Goal: Information Seeking & Learning: Learn about a topic

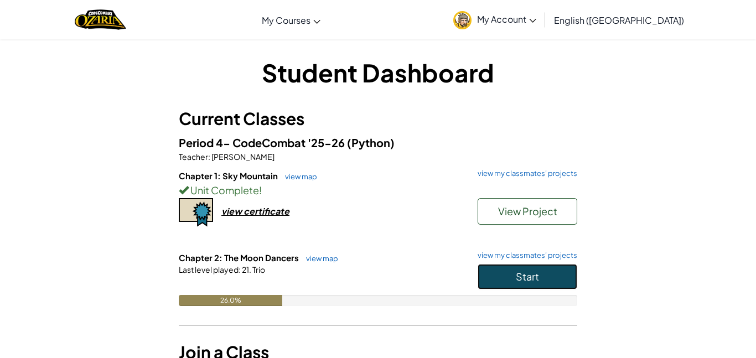
click at [530, 268] on button "Start" at bounding box center [528, 276] width 100 height 25
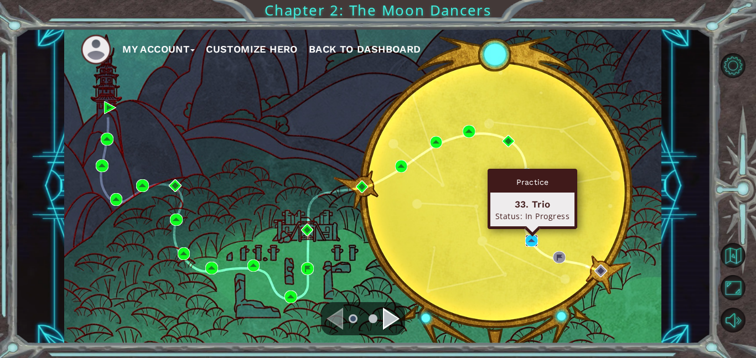
click at [531, 242] on img at bounding box center [531, 241] width 13 height 13
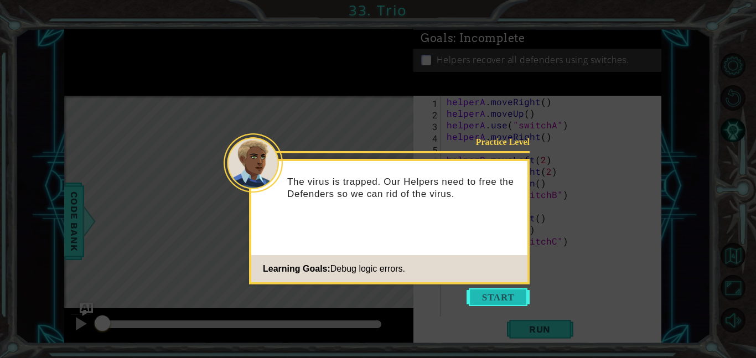
click at [504, 302] on button "Start" at bounding box center [498, 297] width 63 height 18
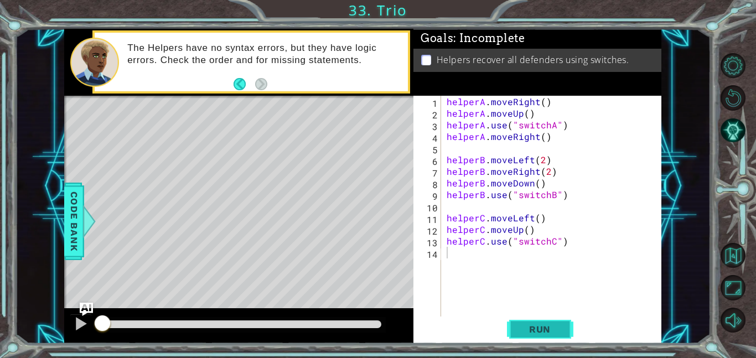
click at [536, 337] on button "Run" at bounding box center [540, 329] width 66 height 25
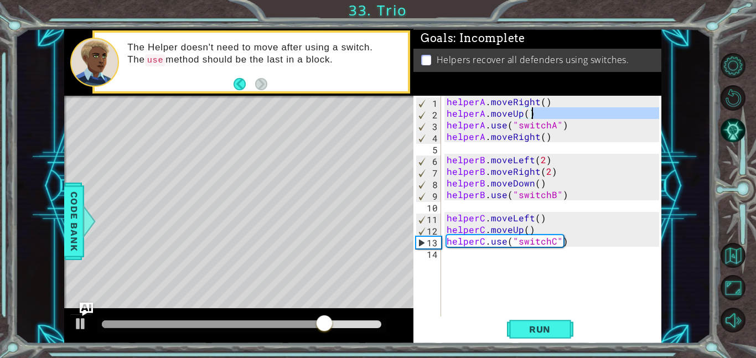
drag, startPoint x: 447, startPoint y: 122, endPoint x: 637, endPoint y: 116, distance: 190.0
click at [637, 116] on div "helperA . moveRight ( ) helperA . moveUp ( ) helperA . use ( "switchA" ) helper…" at bounding box center [555, 218] width 220 height 244
click at [638, 130] on div "helperA . moveRight ( ) helperA . moveUp ( ) helperA . use ( "switchA" ) helper…" at bounding box center [555, 218] width 220 height 244
type textarea "helperA.use("switchA")"
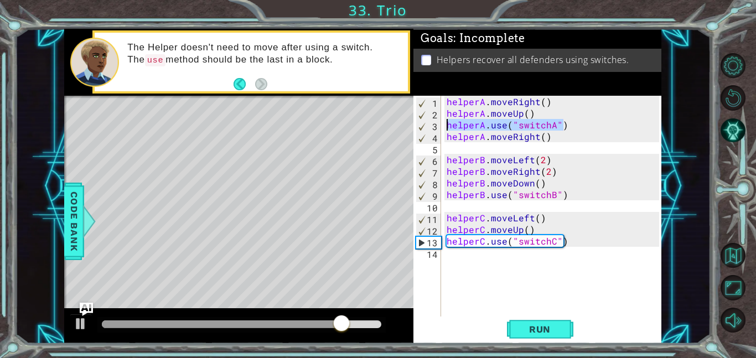
drag, startPoint x: 637, startPoint y: 129, endPoint x: 444, endPoint y: 124, distance: 193.3
click at [445, 124] on div "helperA . moveRight ( ) helperA . moveUp ( ) helperA . use ( "switchA" ) helper…" at bounding box center [555, 218] width 220 height 244
click at [578, 126] on div "helperA . moveRight ( ) helperA . moveUp ( ) helperA . use ( "switchA" ) helper…" at bounding box center [552, 206] width 215 height 221
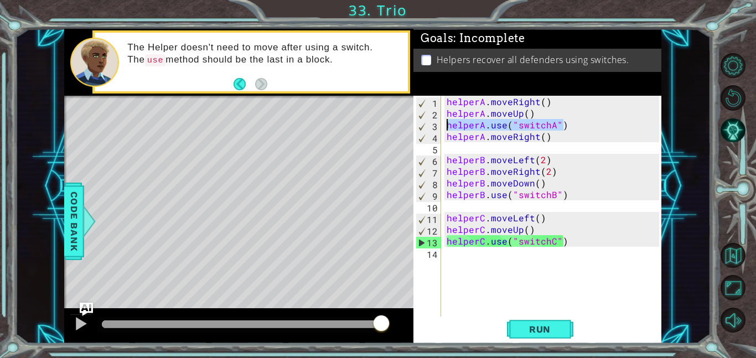
drag, startPoint x: 565, startPoint y: 127, endPoint x: 447, endPoint y: 126, distance: 117.9
click at [447, 126] on div "helperA . moveRight ( ) helperA . moveUp ( ) helperA . use ( "switchA" ) helper…" at bounding box center [555, 218] width 220 height 244
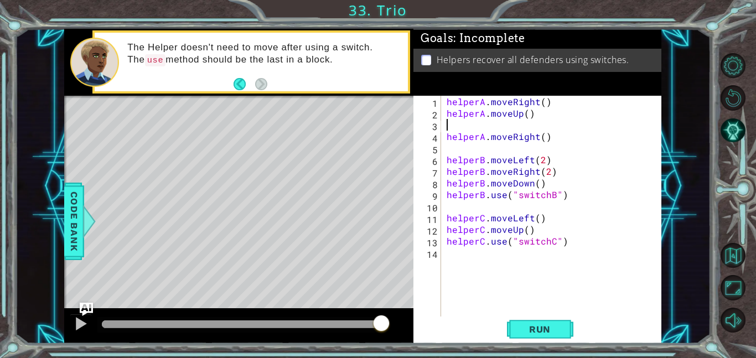
type textarea "helperA.moveUp()"
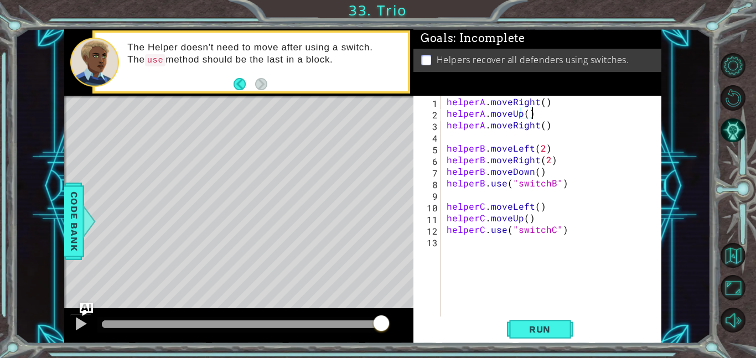
click at [466, 136] on div "helperA . moveRight ( ) helperA . moveUp ( ) helperA . moveRight ( ) helperB . …" at bounding box center [555, 218] width 220 height 244
paste textarea "helperA.use("switchA")"
click at [445, 149] on div "helperA . moveRight ( ) helperA . moveUp ( ) helperA . moveRight ( ) helperA . …" at bounding box center [555, 218] width 220 height 244
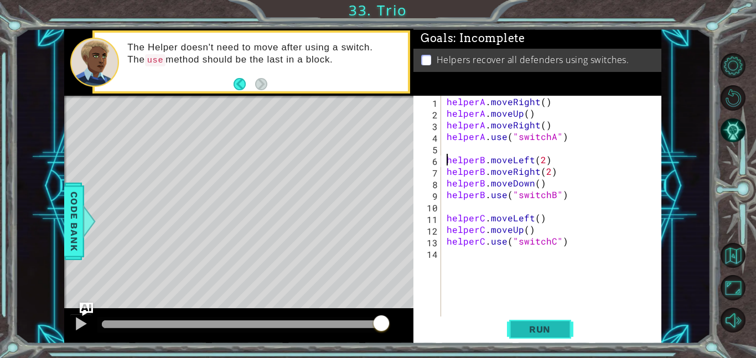
click at [546, 333] on span "Run" at bounding box center [540, 329] width 44 height 11
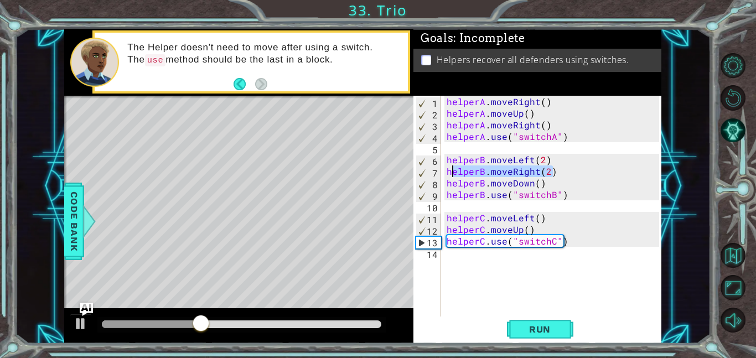
drag, startPoint x: 557, startPoint y: 174, endPoint x: 451, endPoint y: 171, distance: 106.9
click at [451, 171] on div "helperA . moveRight ( ) helperA . moveUp ( ) helperA . moveRight ( ) helperA . …" at bounding box center [555, 218] width 220 height 244
click at [451, 171] on div "helperA . moveRight ( ) helperA . moveUp ( ) helperA . moveRight ( ) helperA . …" at bounding box center [552, 206] width 215 height 221
drag, startPoint x: 447, startPoint y: 171, endPoint x: 555, endPoint y: 172, distance: 107.9
click at [555, 172] on div "helperA . moveRight ( ) helperA . moveUp ( ) helperA . moveRight ( ) helperA . …" at bounding box center [555, 218] width 220 height 244
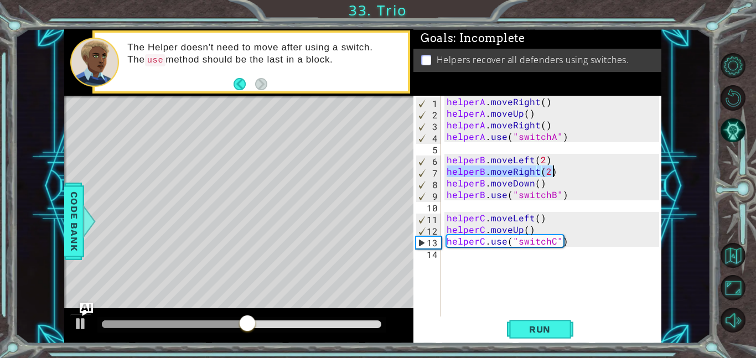
click at [552, 182] on div "helperA . moveRight ( ) helperA . moveUp ( ) helperA . moveRight ( ) helperA . …" at bounding box center [555, 218] width 220 height 244
drag, startPoint x: 557, startPoint y: 171, endPoint x: 446, endPoint y: 169, distance: 111.3
click at [446, 169] on div "helperA . moveRight ( ) helperA . moveUp ( ) helperA . moveRight ( ) helperA . …" at bounding box center [555, 218] width 220 height 244
type textarea "helperB.moveRight(2)"
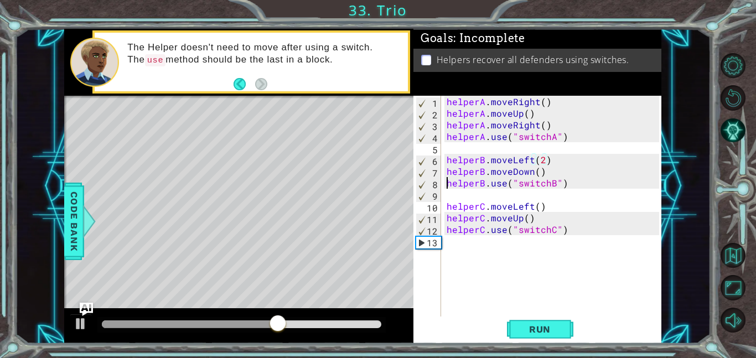
click at [447, 182] on div "helperA . moveRight ( ) helperA . moveUp ( ) helperA . moveRight ( ) helperA . …" at bounding box center [555, 218] width 220 height 244
type textarea "helperB.use("switchB")"
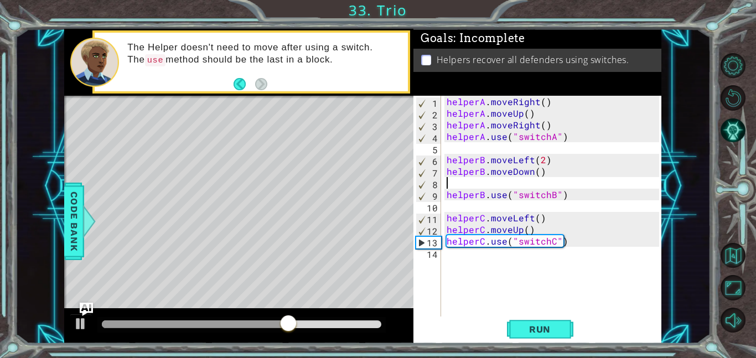
click at [462, 183] on div "helperA . moveRight ( ) helperA . moveUp ( ) helperA . moveRight ( ) helperA . …" at bounding box center [555, 218] width 220 height 244
paste textarea "helperB.moveRight(2)"
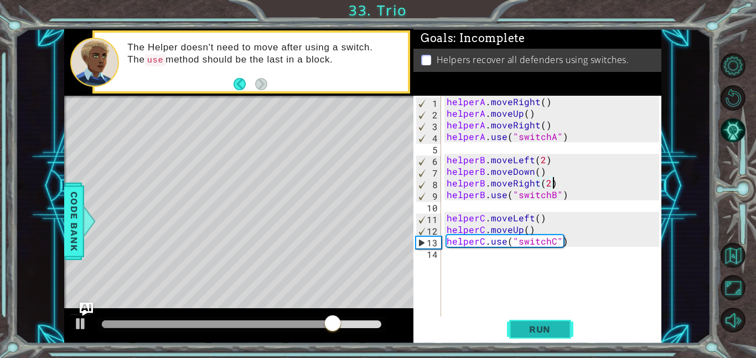
click at [535, 333] on span "Run" at bounding box center [540, 329] width 44 height 11
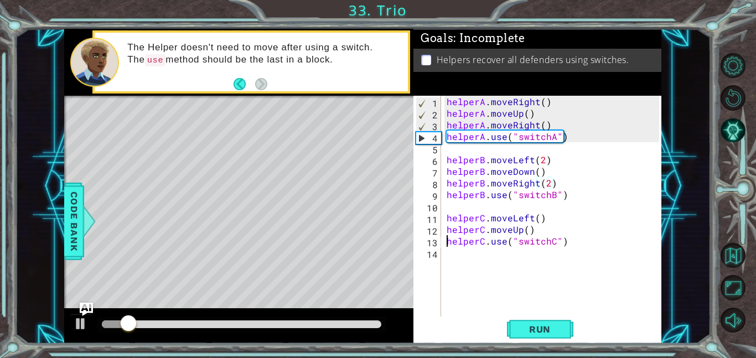
click at [447, 240] on div "helperA . moveRight ( ) helperA . moveUp ( ) helperA . moveRight ( ) helperA . …" at bounding box center [555, 218] width 220 height 244
type textarea "helperC.use("switchC")"
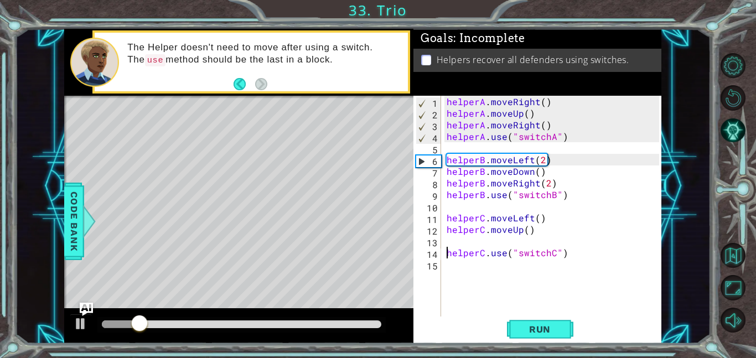
click at [487, 240] on div "helperA . moveRight ( ) helperA . moveUp ( ) helperA . moveRight ( ) helperA . …" at bounding box center [555, 218] width 220 height 244
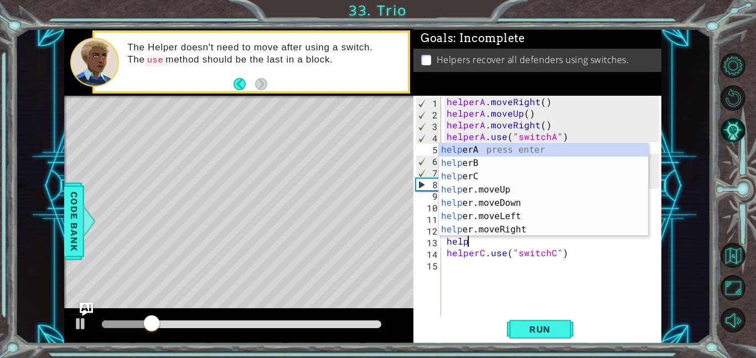
scroll to position [0, 1]
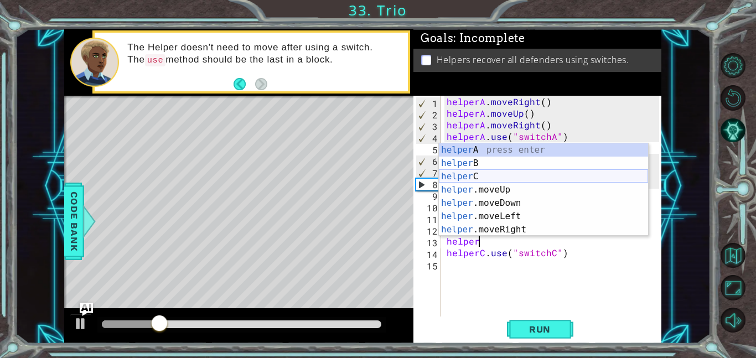
click at [519, 172] on div "helper A press enter helper B press enter helper C press enter helper .moveUp p…" at bounding box center [543, 203] width 209 height 120
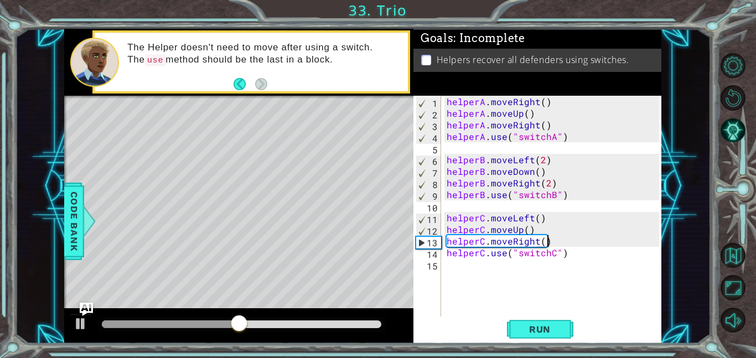
scroll to position [0, 6]
type textarea "helperC.moveRight()"
click at [554, 338] on button "Run" at bounding box center [540, 329] width 66 height 25
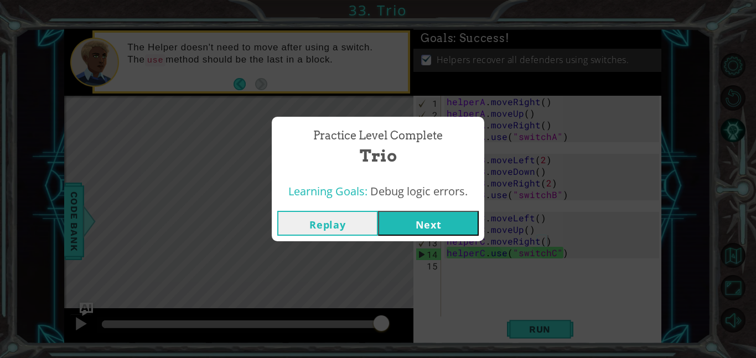
click at [425, 224] on button "Next" at bounding box center [428, 223] width 101 height 25
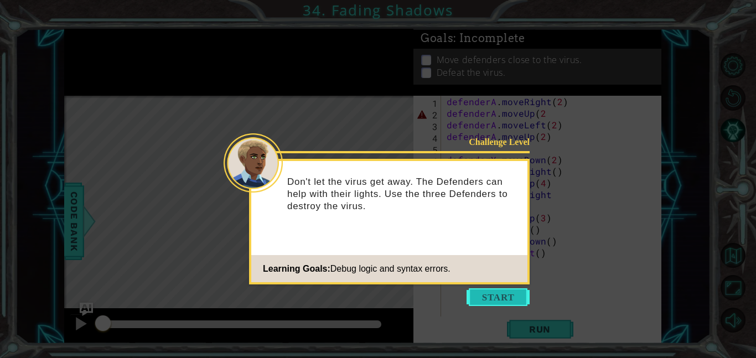
click at [495, 298] on button "Start" at bounding box center [498, 297] width 63 height 18
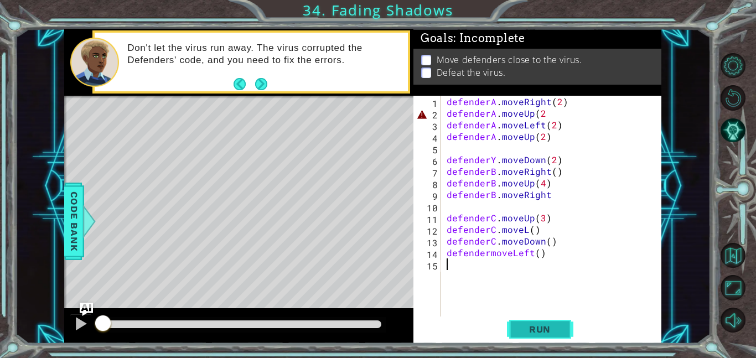
click at [550, 329] on span "Run" at bounding box center [540, 329] width 44 height 11
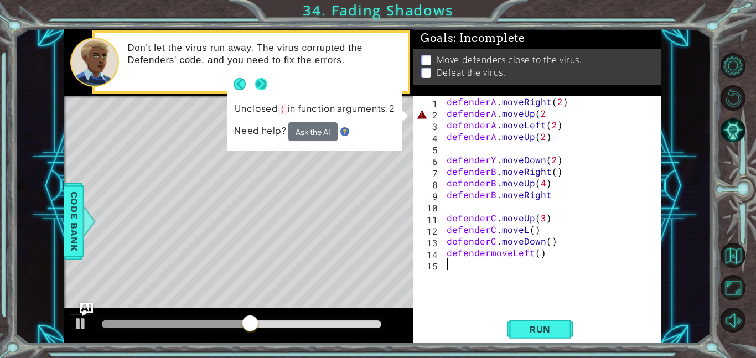
click at [261, 78] on button "Next" at bounding box center [261, 84] width 12 height 12
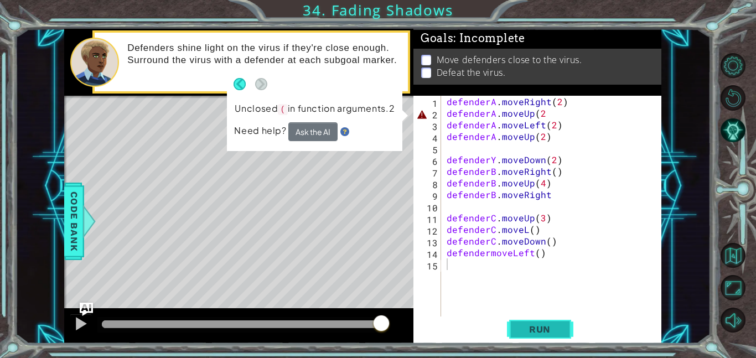
click at [572, 322] on button "Run" at bounding box center [540, 329] width 66 height 25
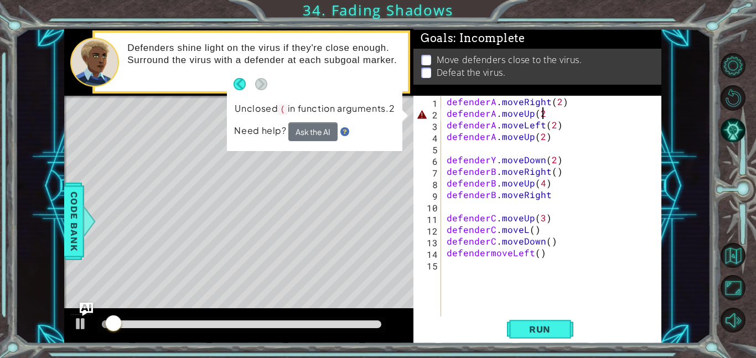
click at [543, 110] on div "defenderA . moveRight ( 2 ) defenderA . moveUp ( 2 defenderA . moveLeft ( 2 ) d…" at bounding box center [555, 218] width 220 height 244
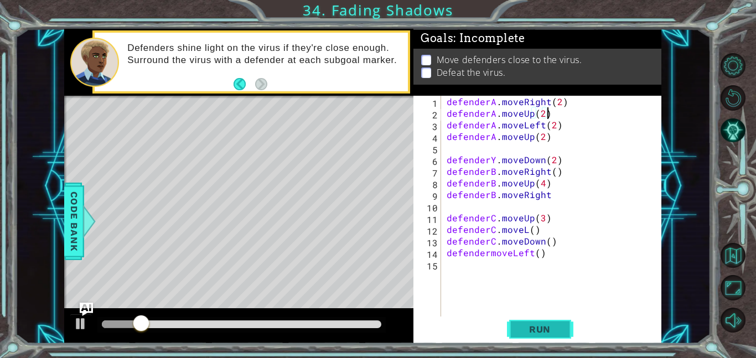
click at [550, 330] on span "Run" at bounding box center [540, 329] width 44 height 11
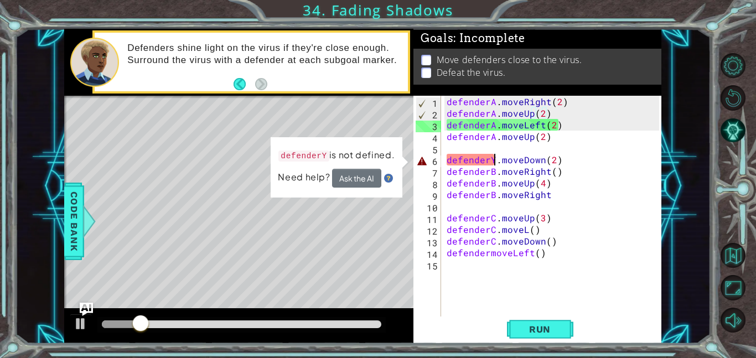
click at [495, 161] on div "defenderA . moveRight ( 2 ) defenderA . moveUp ( 2 ) defenderA . moveLeft ( 2 )…" at bounding box center [555, 218] width 220 height 244
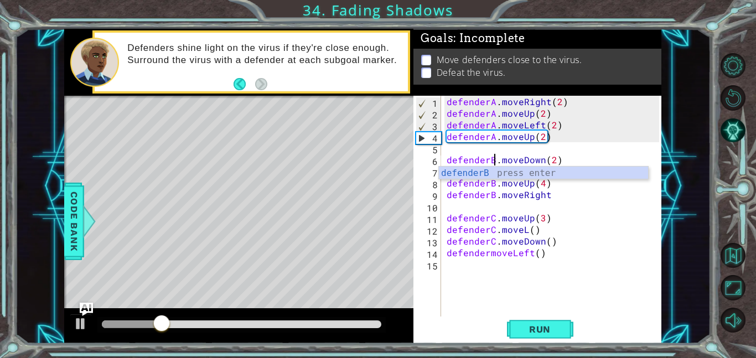
scroll to position [0, 3]
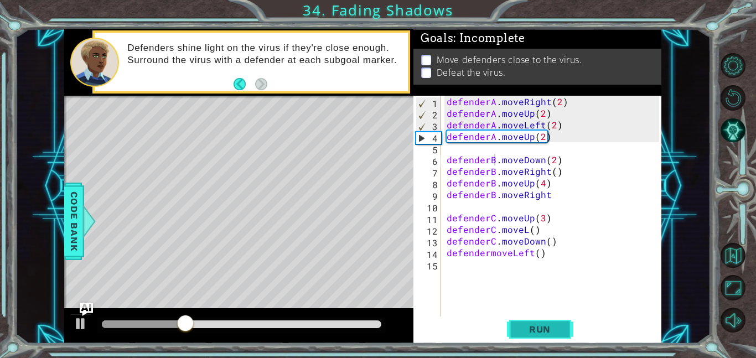
click at [539, 329] on span "Run" at bounding box center [540, 329] width 44 height 11
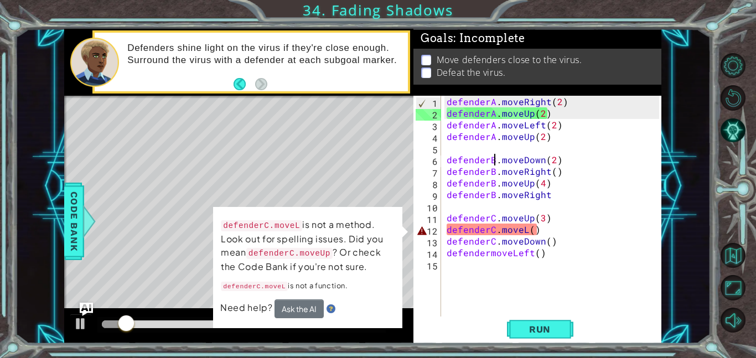
click at [527, 230] on div "defenderA . moveRight ( 2 ) defenderA . moveUp ( 2 ) defenderA . moveLeft ( 2 )…" at bounding box center [555, 218] width 220 height 244
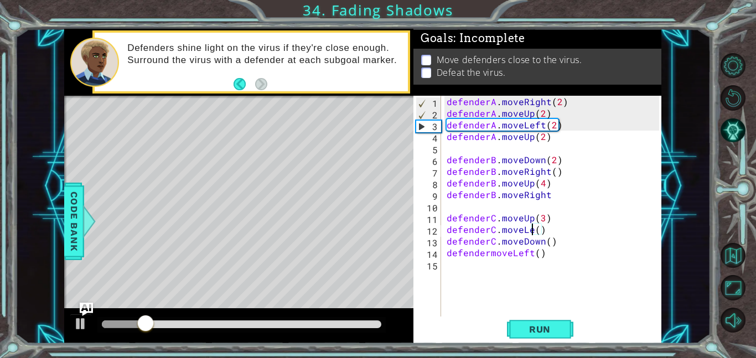
scroll to position [0, 6]
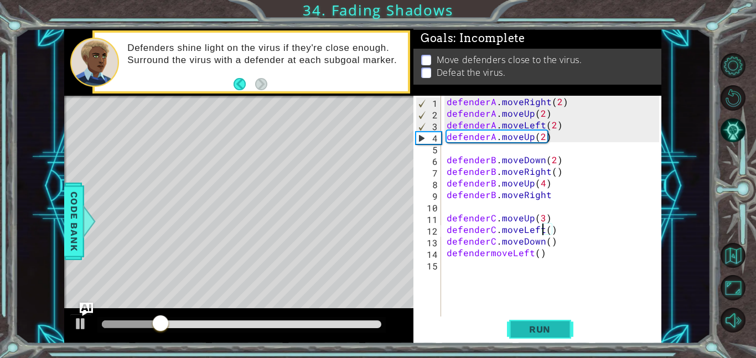
click at [555, 332] on span "Run" at bounding box center [540, 329] width 44 height 11
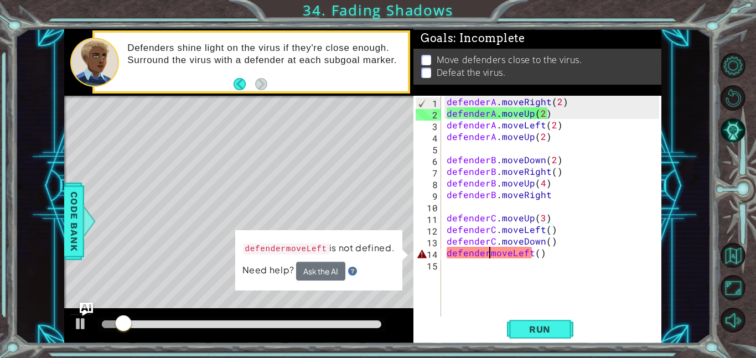
click at [490, 253] on div "defenderA . moveRight ( 2 ) defenderA . moveUp ( 2 ) defenderA . moveLeft ( 2 )…" at bounding box center [555, 218] width 220 height 244
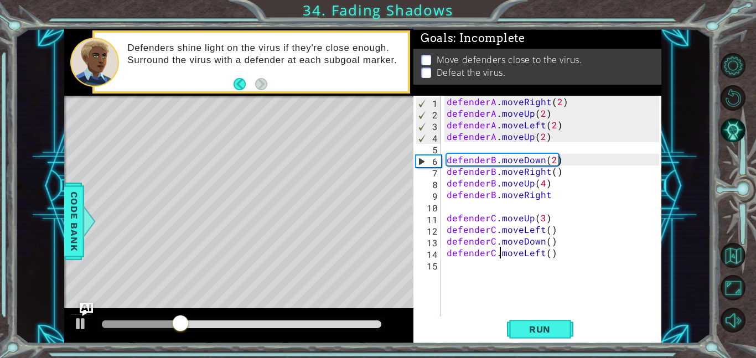
scroll to position [0, 3]
click at [526, 324] on span "Run" at bounding box center [540, 329] width 44 height 11
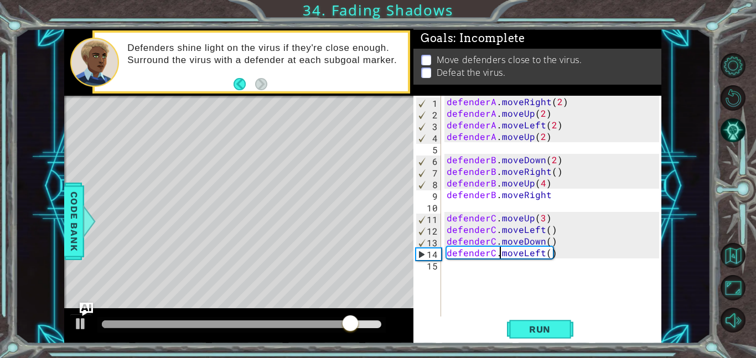
click at [562, 195] on div "defenderA . moveRight ( 2 ) defenderA . moveUp ( 2 ) defenderA . moveLeft ( 2 )…" at bounding box center [555, 218] width 220 height 244
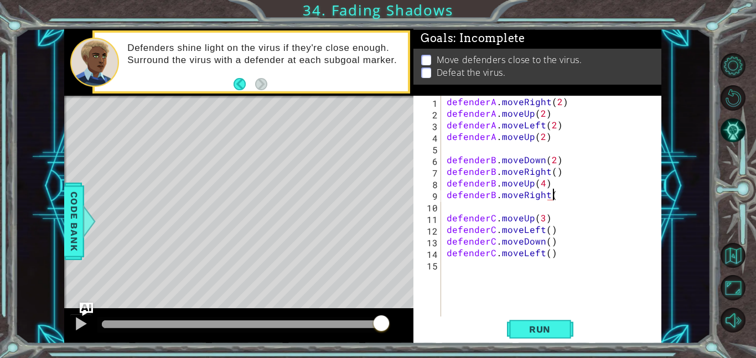
scroll to position [0, 6]
type textarea "defenderB.moveRight()"
click at [561, 325] on span "Run" at bounding box center [540, 329] width 44 height 11
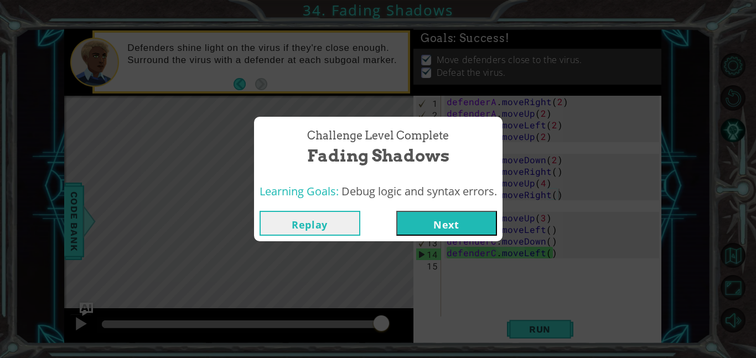
click at [469, 226] on button "Next" at bounding box center [446, 223] width 101 height 25
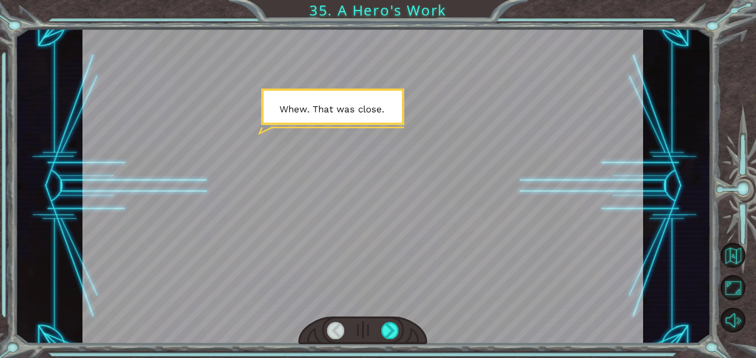
click at [390, 317] on div at bounding box center [362, 331] width 129 height 28
click at [391, 328] on div at bounding box center [390, 330] width 18 height 17
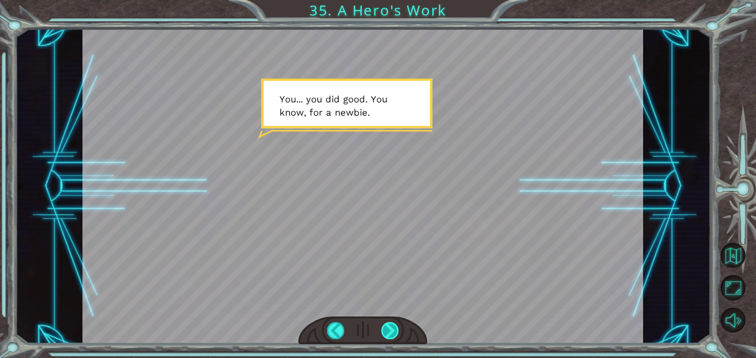
click at [392, 338] on div at bounding box center [390, 330] width 18 height 17
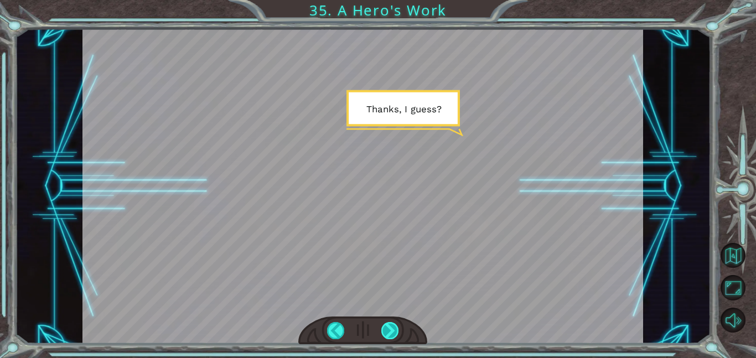
click at [392, 334] on div at bounding box center [390, 330] width 18 height 17
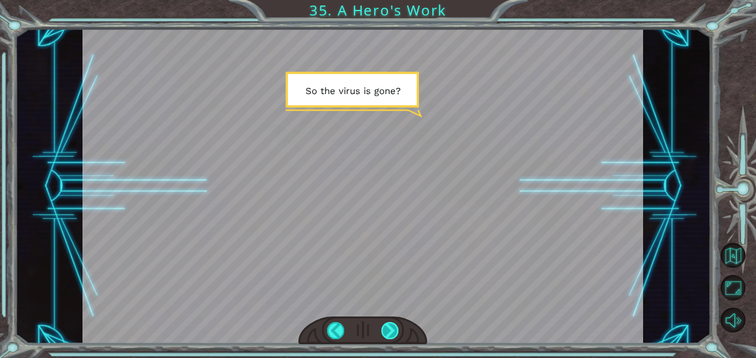
click at [392, 334] on div at bounding box center [390, 330] width 18 height 17
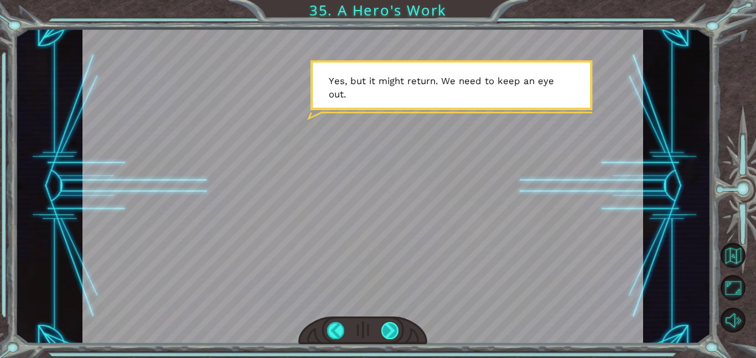
click at [395, 323] on div at bounding box center [390, 330] width 18 height 17
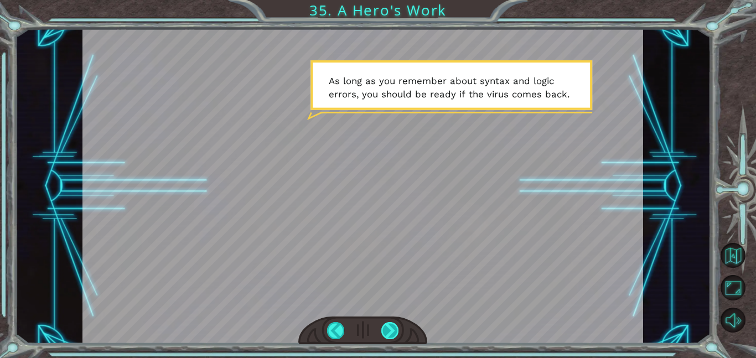
click at [390, 335] on div at bounding box center [390, 330] width 18 height 17
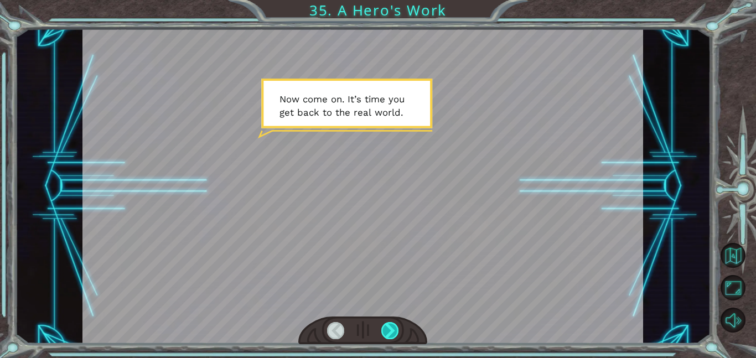
click at [390, 335] on div at bounding box center [390, 330] width 18 height 17
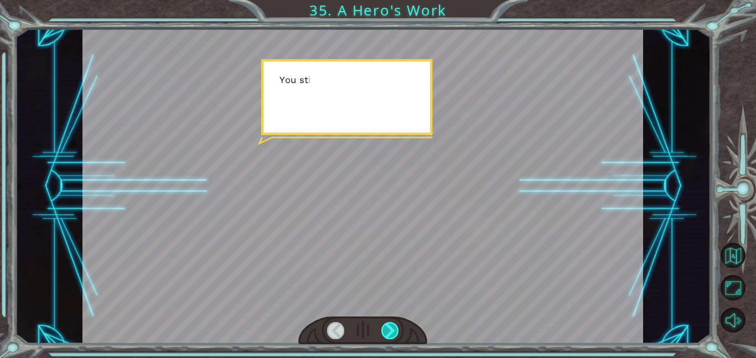
click at [390, 335] on div at bounding box center [390, 330] width 18 height 17
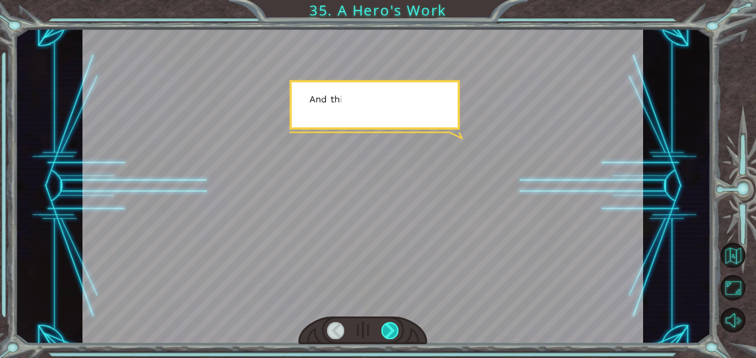
click at [390, 335] on div at bounding box center [390, 330] width 18 height 17
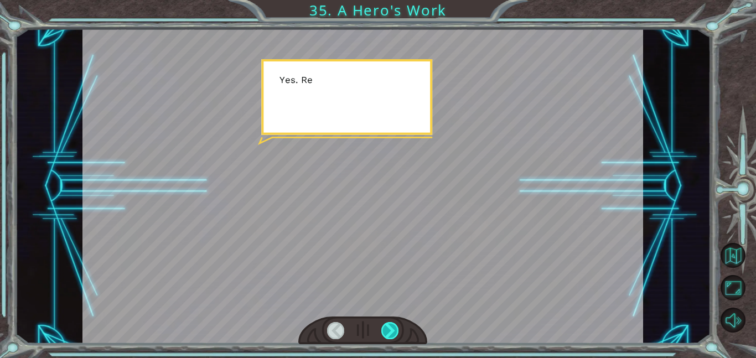
click at [390, 335] on div at bounding box center [390, 330] width 18 height 17
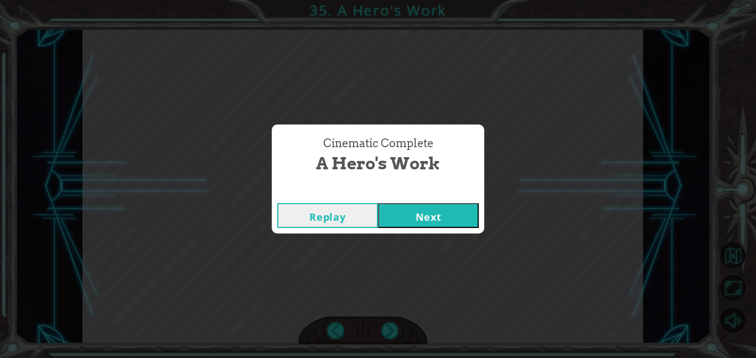
click at [406, 209] on button "Next" at bounding box center [428, 215] width 101 height 25
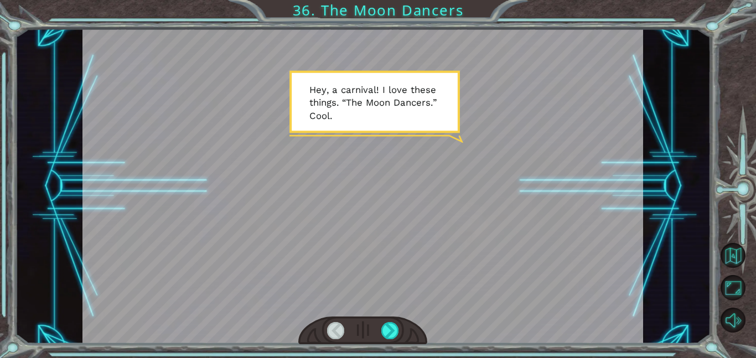
click at [383, 321] on div at bounding box center [362, 331] width 129 height 28
click at [390, 327] on div at bounding box center [390, 330] width 18 height 17
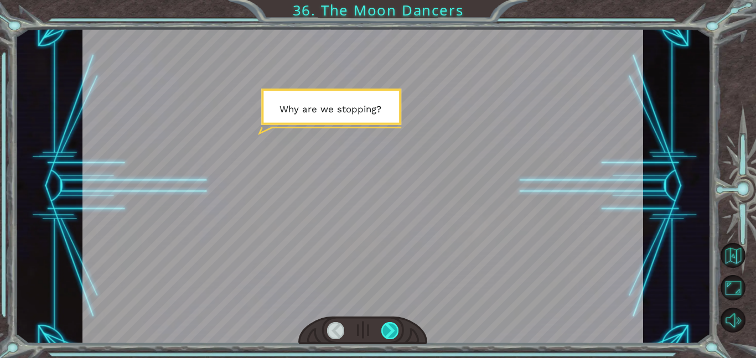
click at [390, 327] on div at bounding box center [390, 330] width 18 height 17
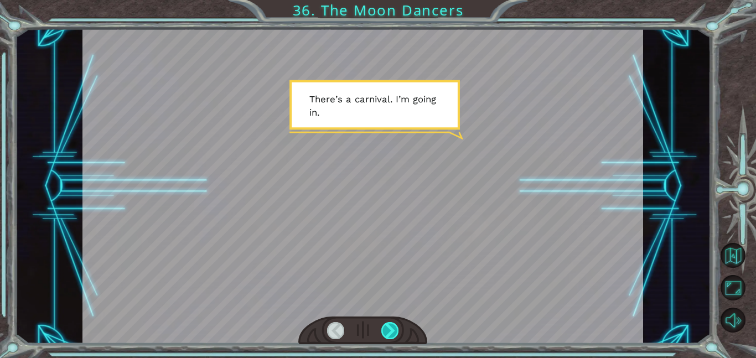
click at [390, 329] on div at bounding box center [390, 330] width 18 height 17
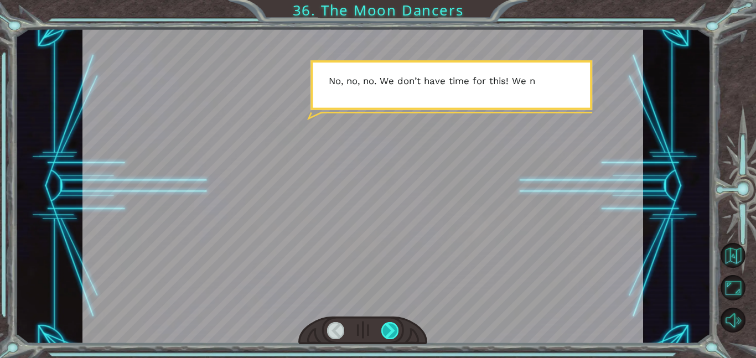
click at [389, 325] on div at bounding box center [390, 330] width 18 height 17
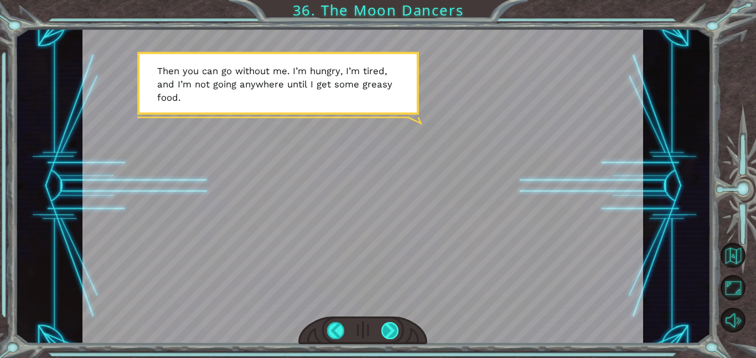
click at [389, 332] on div at bounding box center [390, 330] width 18 height 17
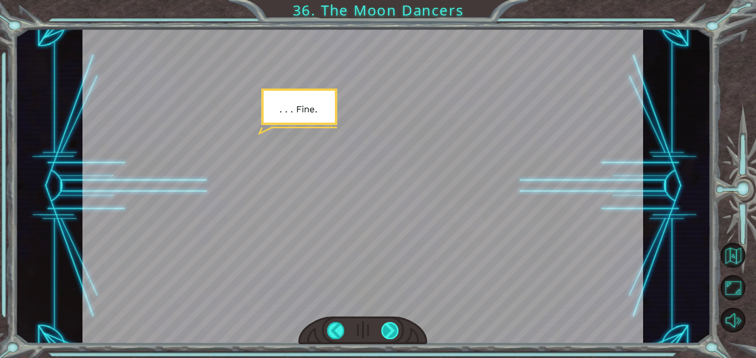
click at [389, 332] on div at bounding box center [390, 330] width 18 height 17
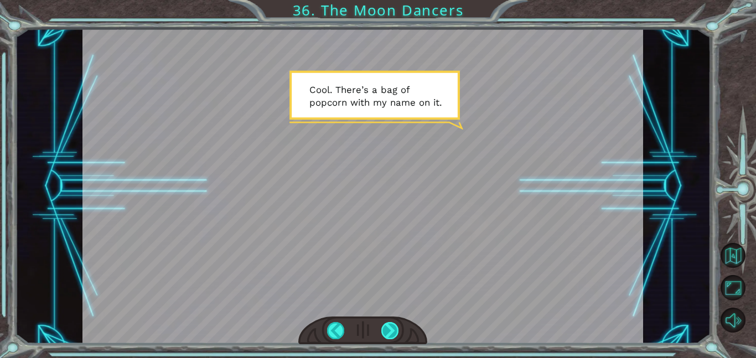
click at [389, 332] on div at bounding box center [390, 330] width 18 height 17
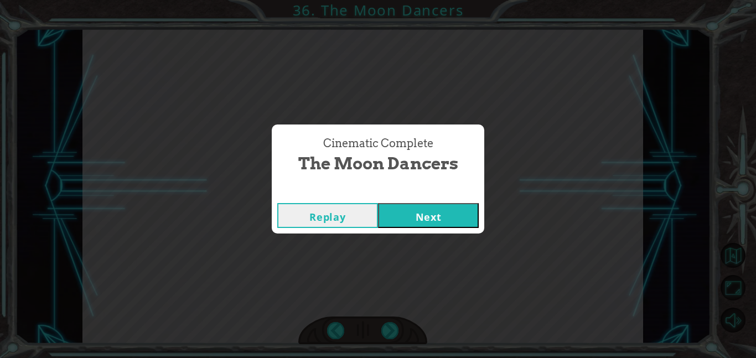
click at [398, 227] on button "Next" at bounding box center [428, 215] width 101 height 25
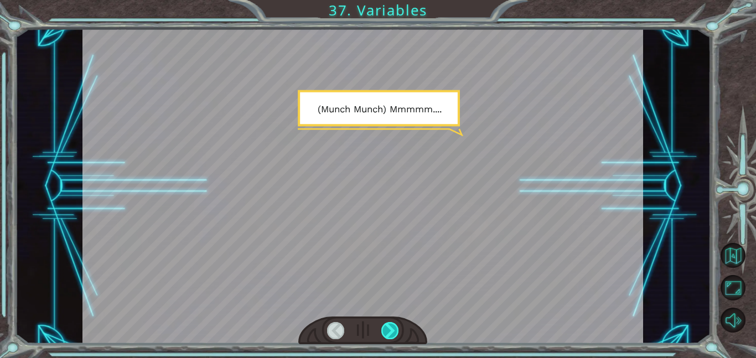
click at [393, 330] on div at bounding box center [390, 330] width 18 height 17
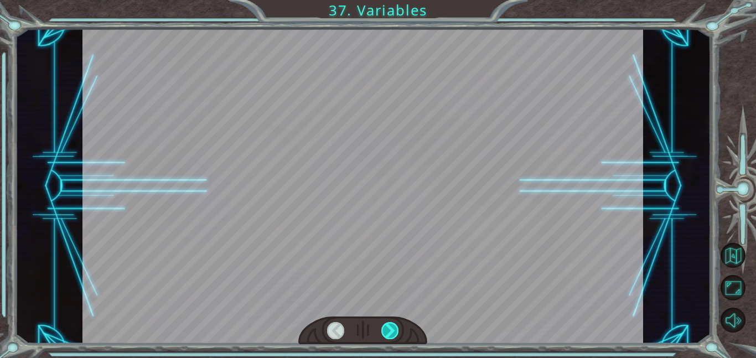
click at [393, 330] on div at bounding box center [390, 330] width 18 height 17
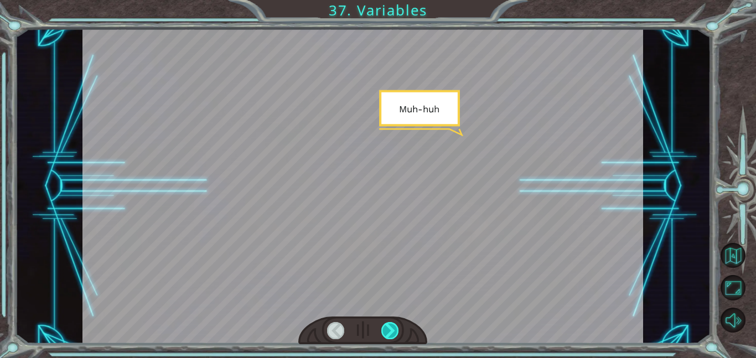
click at [393, 330] on div at bounding box center [390, 330] width 18 height 17
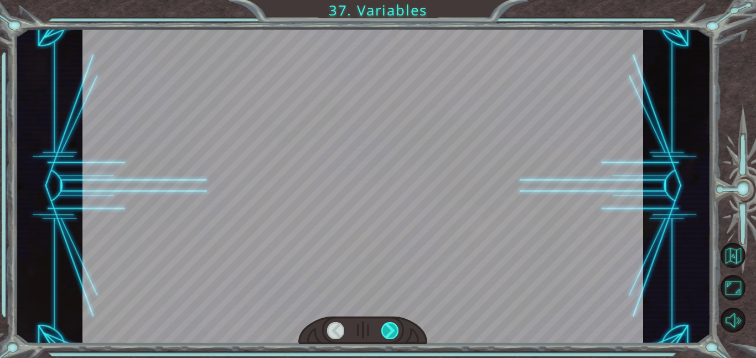
click at [393, 330] on div at bounding box center [390, 330] width 18 height 17
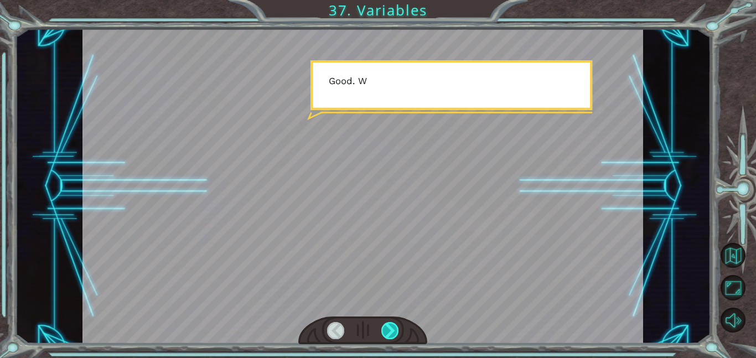
click at [393, 330] on div at bounding box center [390, 330] width 18 height 17
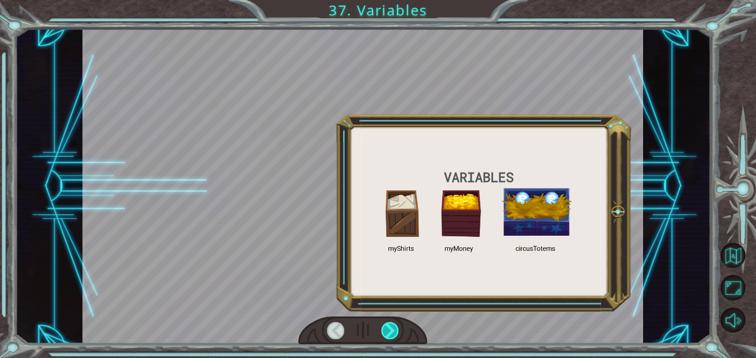
click at [393, 330] on div at bounding box center [390, 330] width 18 height 17
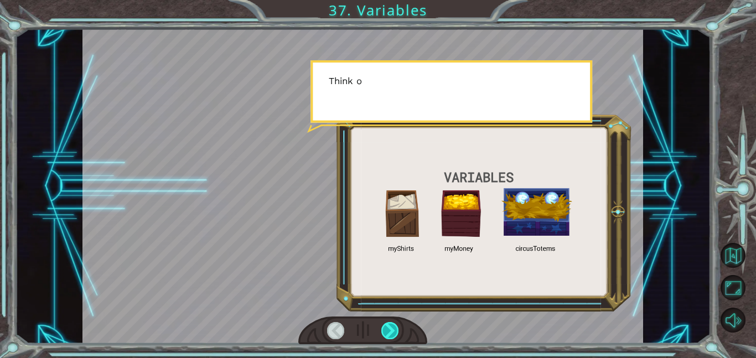
click at [393, 330] on div at bounding box center [390, 330] width 18 height 17
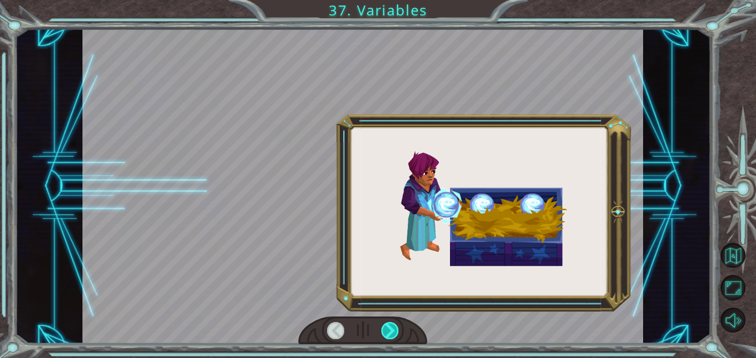
click at [393, 330] on div at bounding box center [390, 330] width 18 height 17
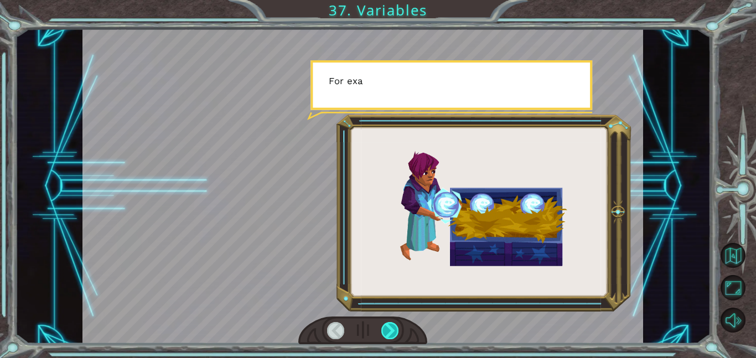
click at [393, 330] on div at bounding box center [390, 330] width 18 height 17
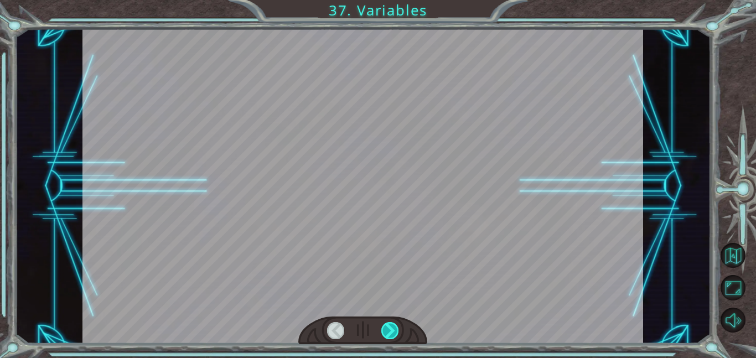
click at [393, 330] on div at bounding box center [390, 330] width 18 height 17
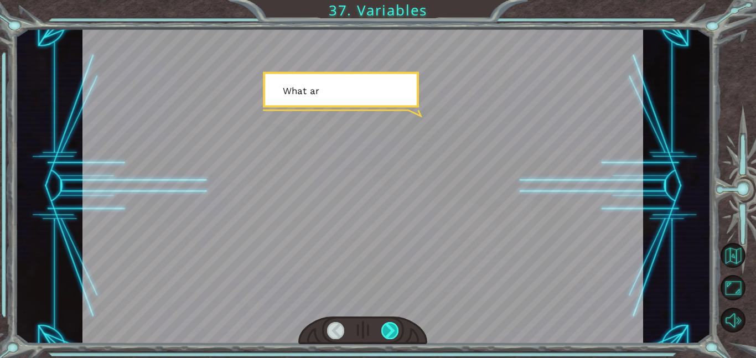
click at [393, 330] on div at bounding box center [390, 330] width 18 height 17
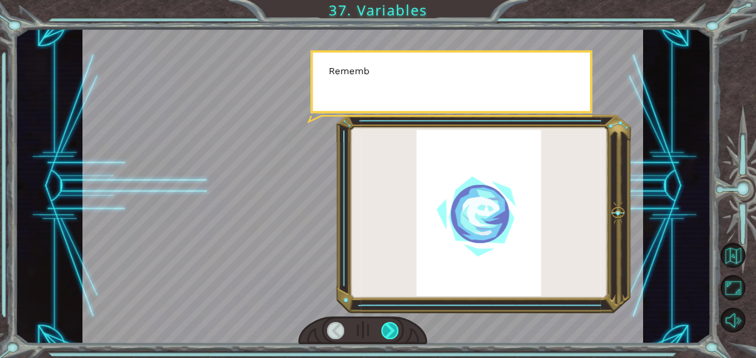
click at [393, 330] on div at bounding box center [390, 330] width 18 height 17
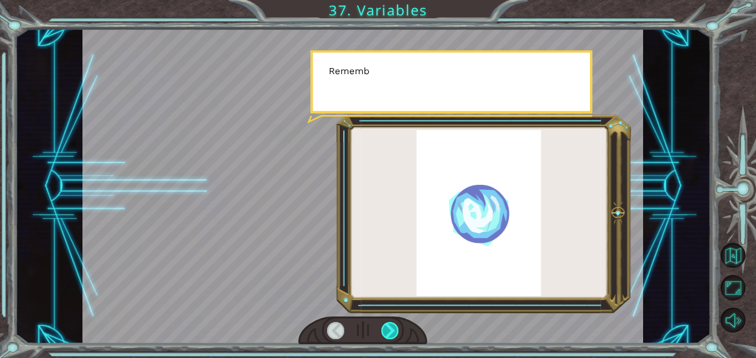
click at [393, 330] on div at bounding box center [390, 330] width 18 height 17
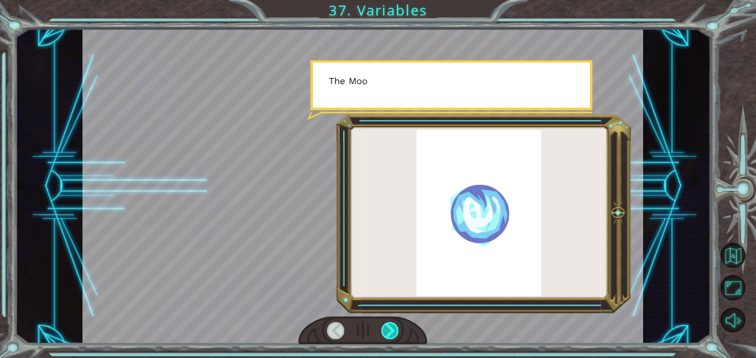
click at [393, 330] on div at bounding box center [390, 330] width 18 height 17
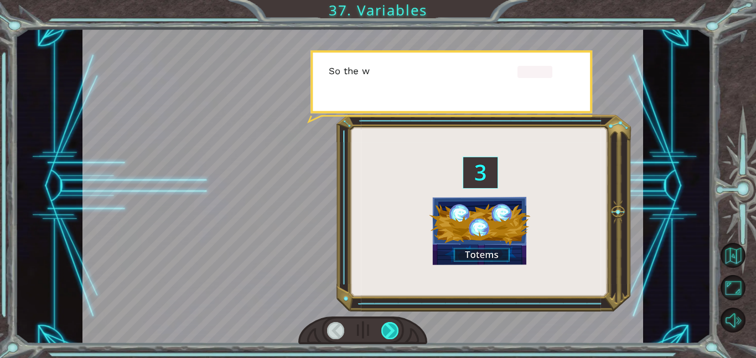
click at [393, 330] on div at bounding box center [390, 330] width 18 height 17
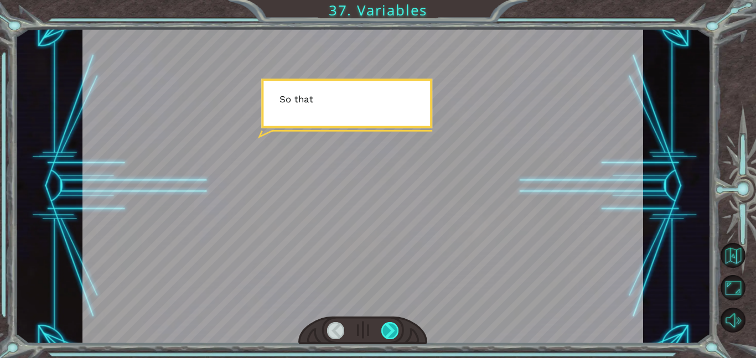
click at [393, 330] on div at bounding box center [390, 330] width 18 height 17
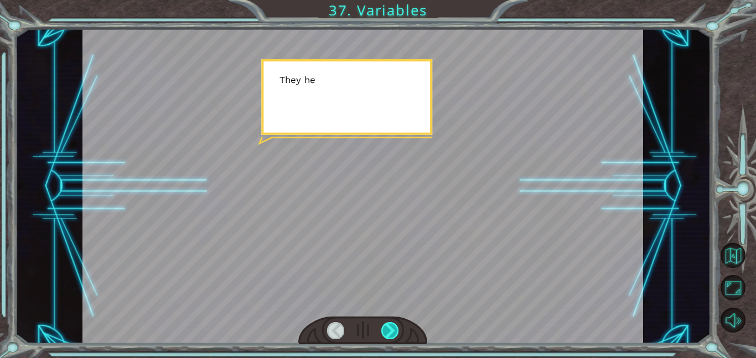
click at [393, 330] on div at bounding box center [390, 330] width 18 height 17
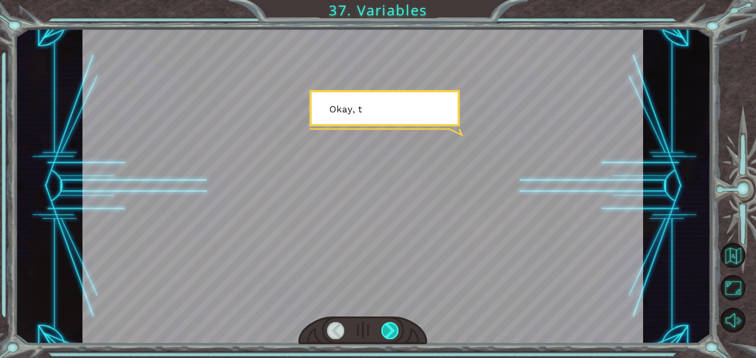
click at [393, 330] on div at bounding box center [390, 330] width 18 height 17
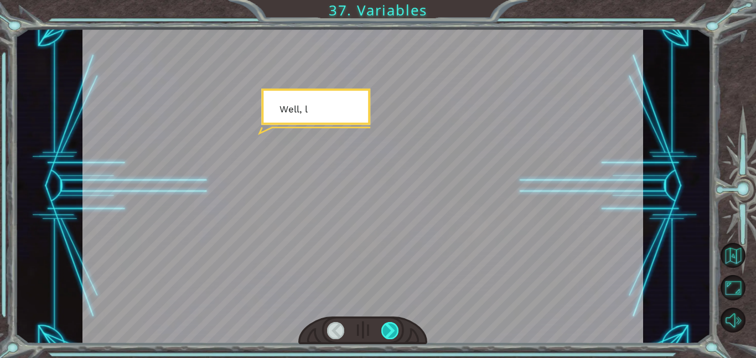
click at [393, 330] on div at bounding box center [390, 330] width 18 height 17
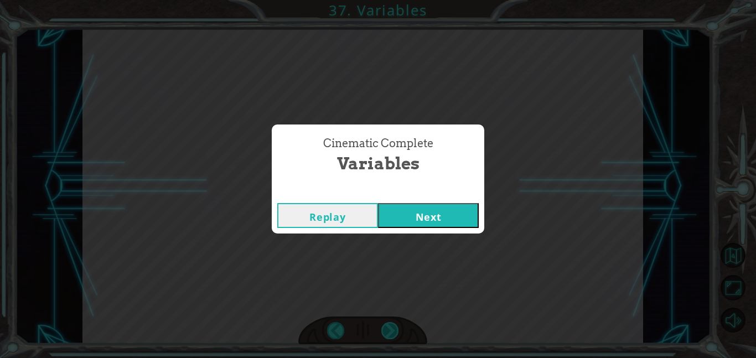
click at [393, 330] on div "Cinematic Complete Variables Replay Next" at bounding box center [378, 179] width 756 height 358
click at [404, 222] on button "Next" at bounding box center [428, 215] width 101 height 25
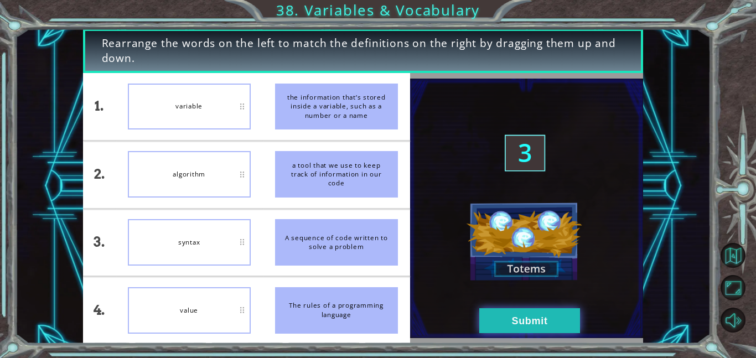
click at [530, 324] on button "Submit" at bounding box center [529, 320] width 101 height 25
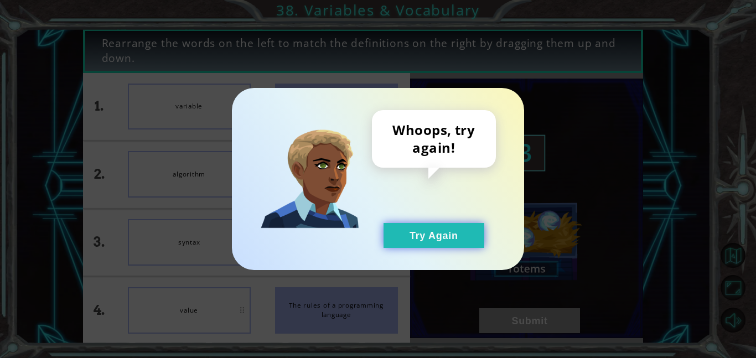
click at [448, 239] on button "Try Again" at bounding box center [434, 235] width 101 height 25
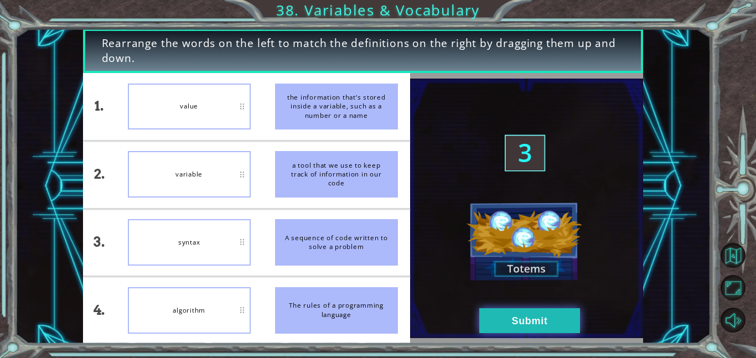
click at [537, 328] on button "Submit" at bounding box center [529, 320] width 101 height 25
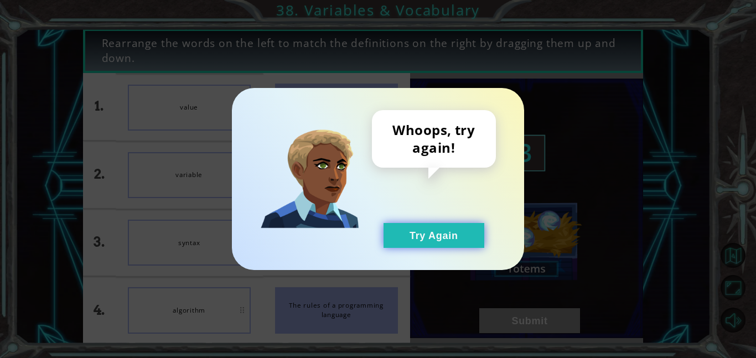
click at [445, 244] on button "Try Again" at bounding box center [434, 235] width 101 height 25
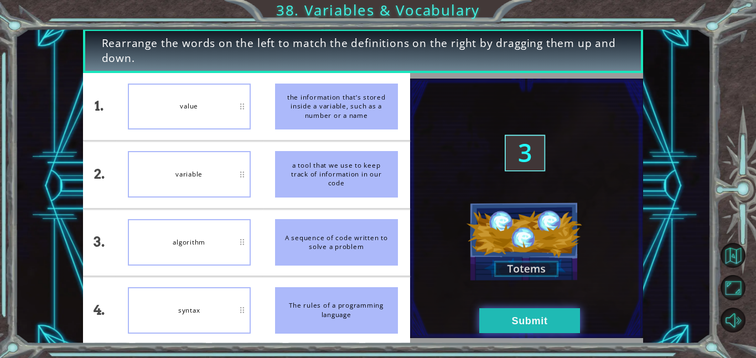
click at [520, 318] on button "Submit" at bounding box center [529, 320] width 101 height 25
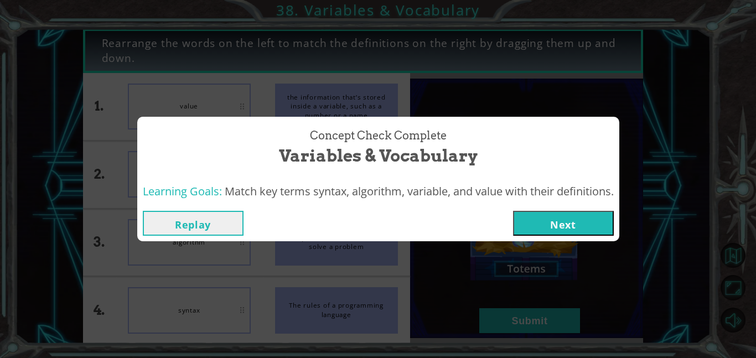
click at [544, 206] on div "Replay Next" at bounding box center [378, 223] width 482 height 36
click at [544, 216] on button "Next" at bounding box center [563, 223] width 101 height 25
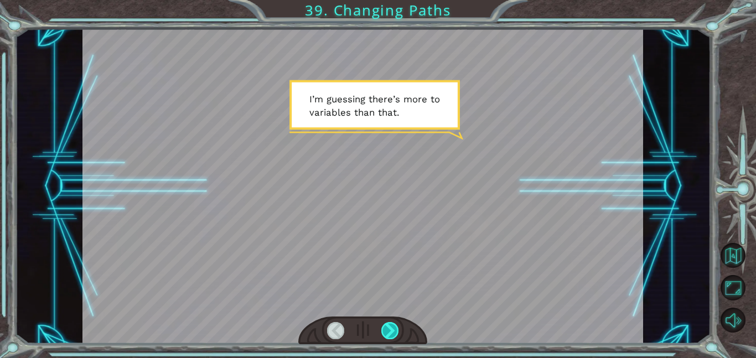
click at [397, 333] on div at bounding box center [390, 330] width 18 height 17
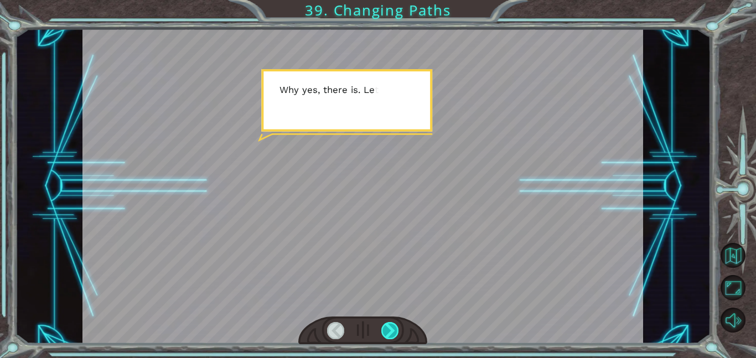
click at [398, 332] on div at bounding box center [390, 330] width 18 height 17
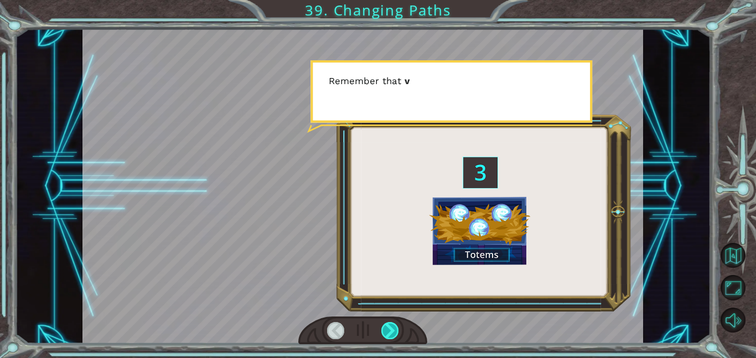
click at [393, 329] on div at bounding box center [390, 330] width 18 height 17
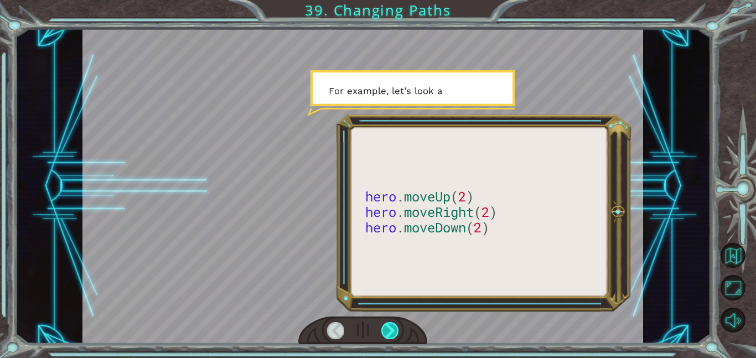
click at [394, 329] on div at bounding box center [390, 330] width 18 height 17
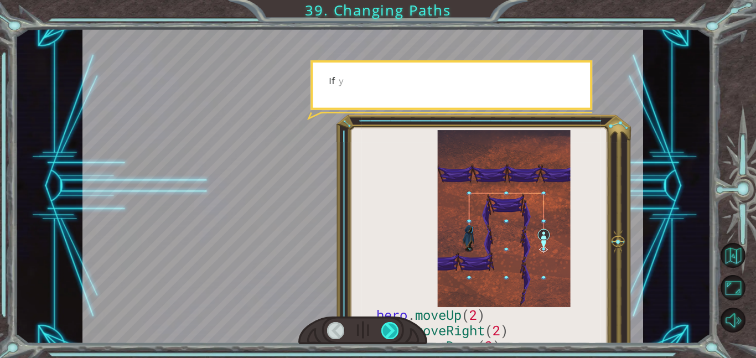
click at [394, 329] on div at bounding box center [390, 330] width 18 height 17
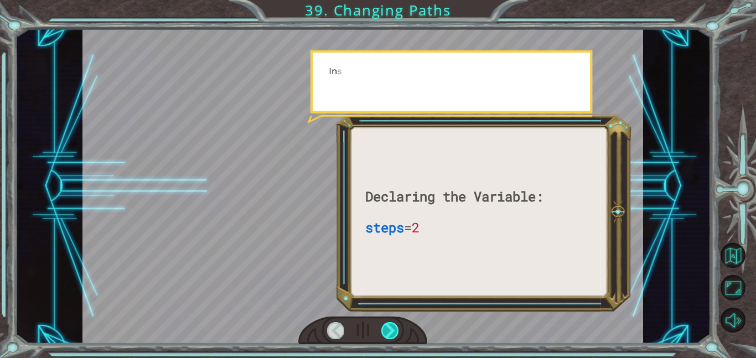
click at [394, 329] on div at bounding box center [390, 330] width 18 height 17
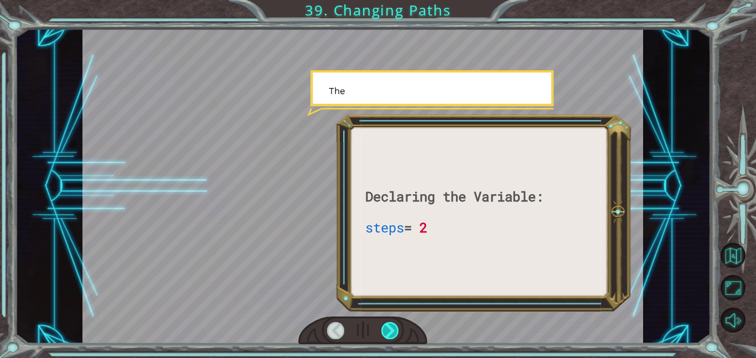
click at [394, 329] on div at bounding box center [390, 330] width 18 height 17
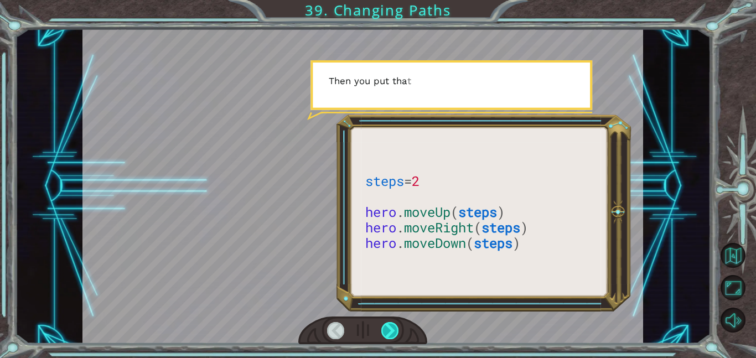
click at [397, 331] on div at bounding box center [390, 330] width 18 height 17
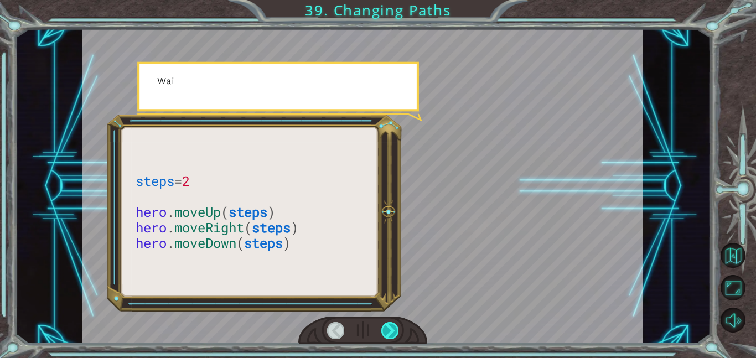
click at [397, 331] on div at bounding box center [390, 330] width 18 height 17
click at [399, 334] on div at bounding box center [362, 331] width 129 height 28
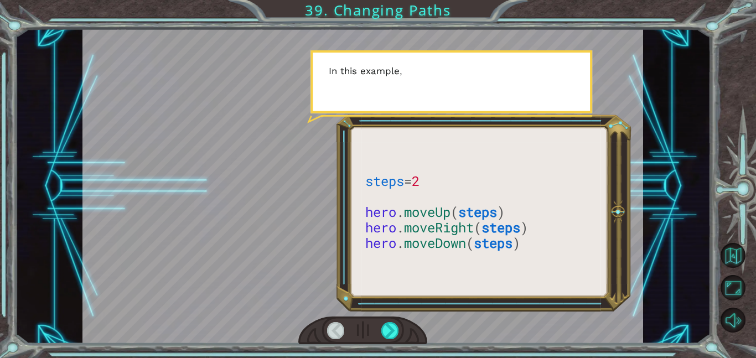
click at [399, 334] on div at bounding box center [362, 331] width 129 height 28
click at [391, 326] on div at bounding box center [390, 330] width 18 height 17
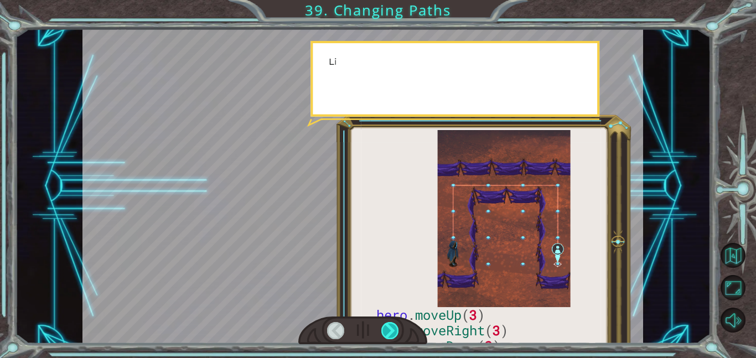
click at [391, 326] on div at bounding box center [390, 330] width 18 height 17
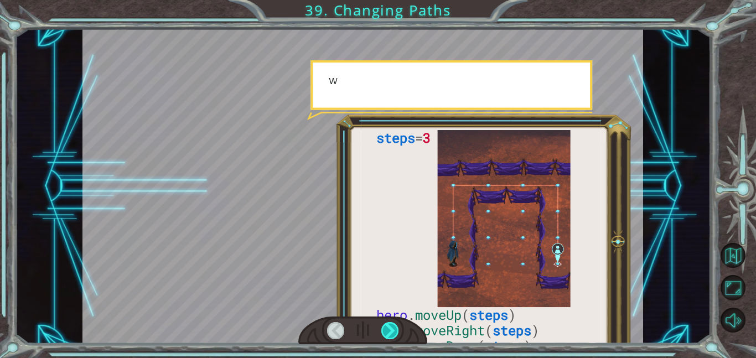
click at [391, 326] on div at bounding box center [390, 330] width 18 height 17
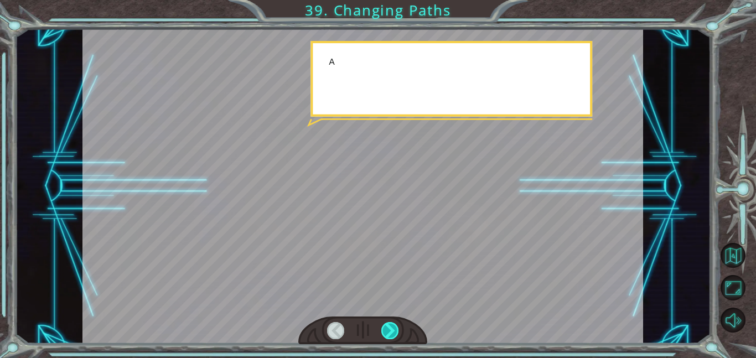
click at [391, 326] on div at bounding box center [390, 330] width 18 height 17
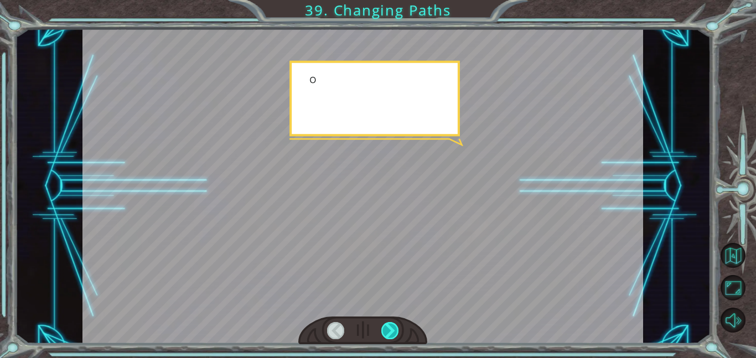
click at [391, 324] on div at bounding box center [390, 330] width 18 height 17
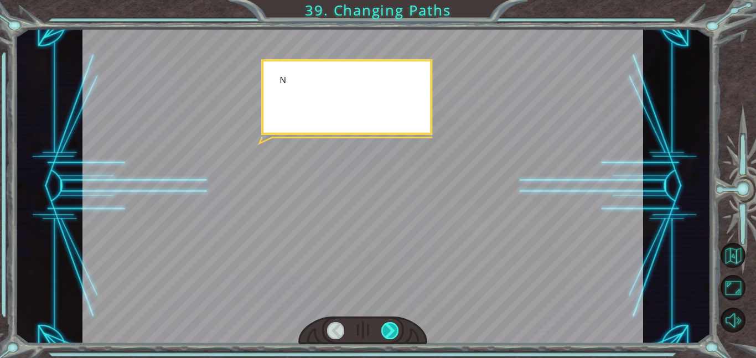
click at [391, 324] on div at bounding box center [390, 330] width 18 height 17
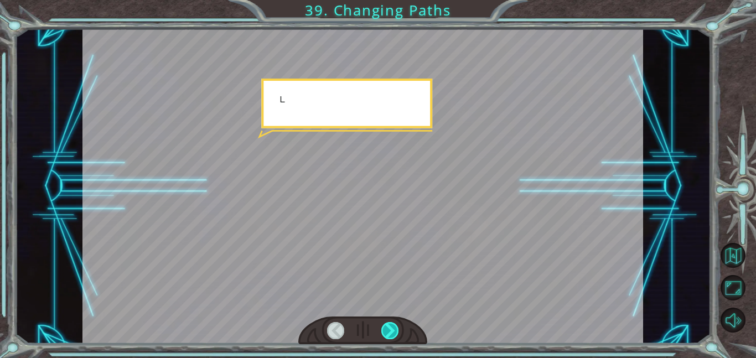
click at [391, 324] on div at bounding box center [390, 330] width 18 height 17
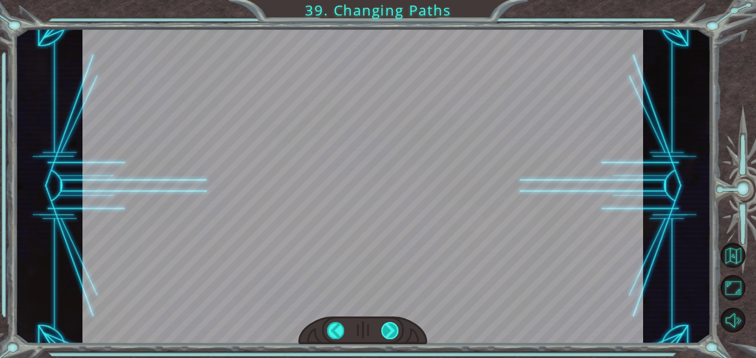
click at [391, 324] on div at bounding box center [390, 330] width 18 height 17
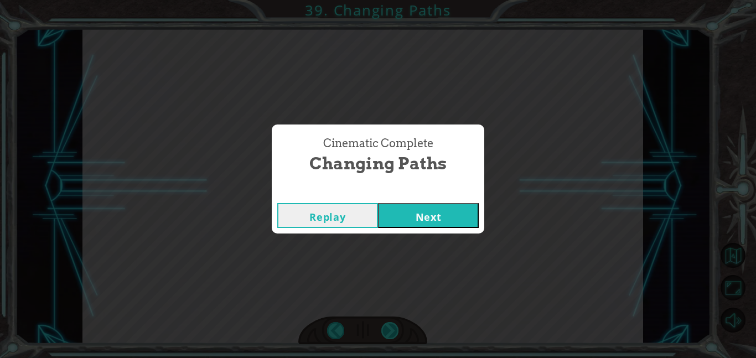
click at [391, 324] on div "Cinematic Complete Changing Paths Replay Next" at bounding box center [378, 179] width 756 height 358
click at [411, 215] on button "Next" at bounding box center [428, 215] width 101 height 25
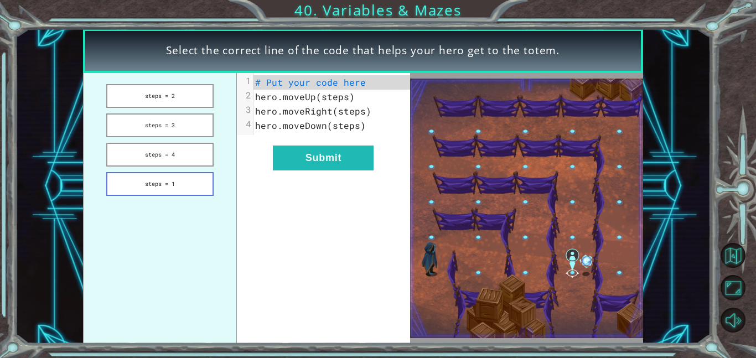
click at [195, 188] on button "steps = 1" at bounding box center [159, 184] width 107 height 24
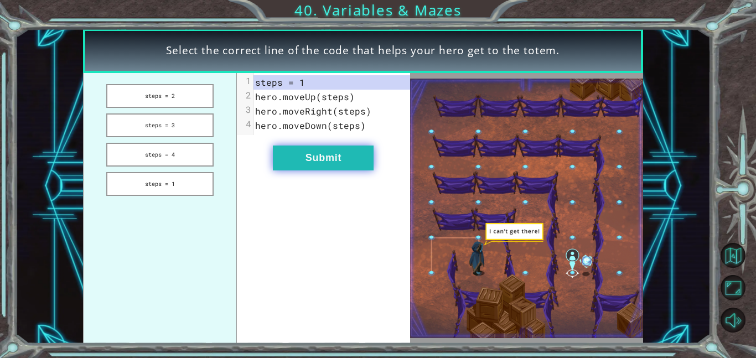
click at [334, 154] on button "Submit" at bounding box center [323, 158] width 101 height 25
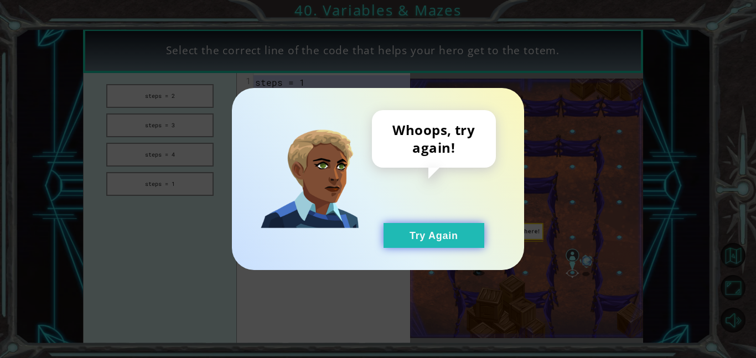
click at [416, 235] on button "Try Again" at bounding box center [434, 235] width 101 height 25
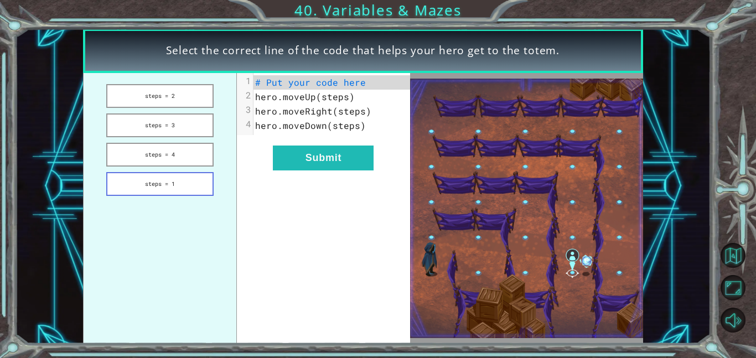
click at [196, 188] on button "steps = 1" at bounding box center [159, 184] width 107 height 24
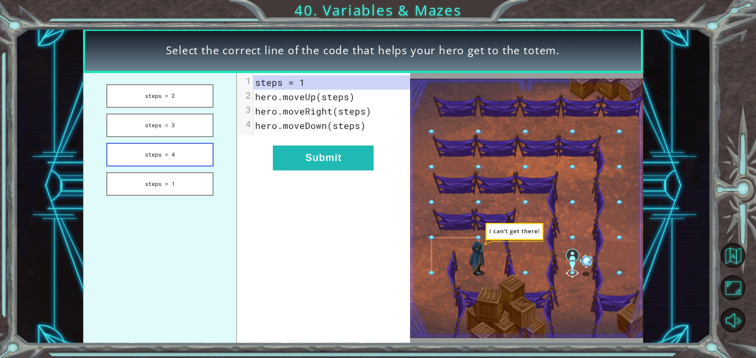
click at [190, 151] on button "steps = 4" at bounding box center [159, 155] width 107 height 24
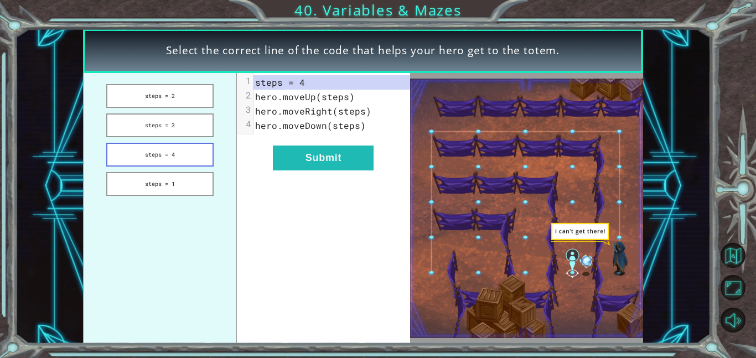
click at [190, 151] on button "steps = 4" at bounding box center [159, 155] width 107 height 24
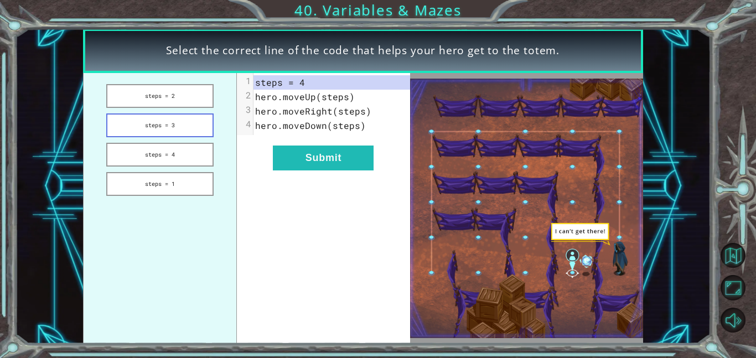
click at [177, 133] on button "steps = 3" at bounding box center [159, 125] width 107 height 24
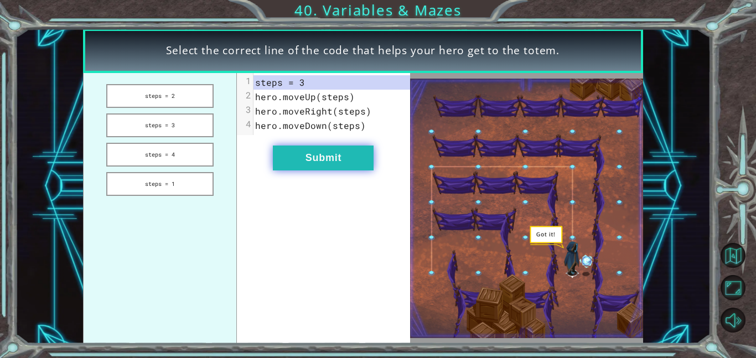
click at [330, 166] on button "Submit" at bounding box center [323, 158] width 101 height 25
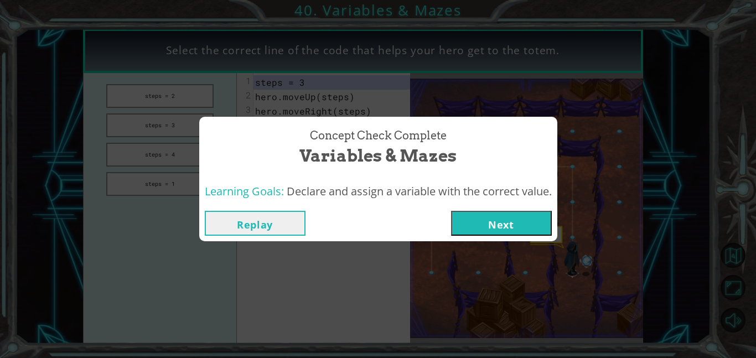
click at [477, 221] on button "Next" at bounding box center [501, 223] width 101 height 25
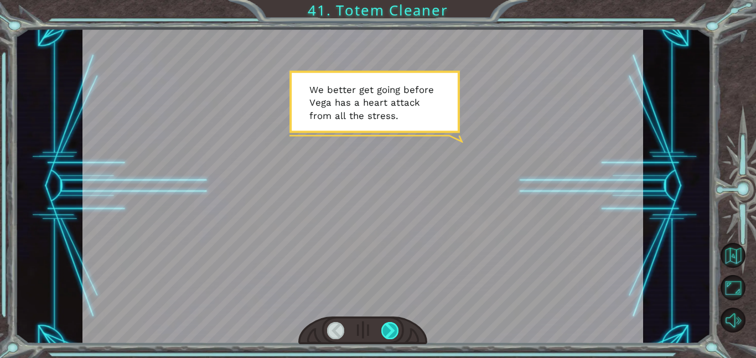
click at [393, 332] on div at bounding box center [390, 330] width 18 height 17
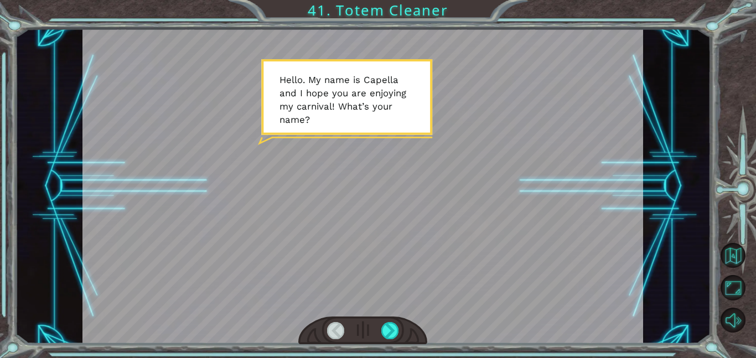
click at [397, 354] on div "Temporary Text W e b e t t e r g e t g o i n g b e f o r e V e g a h a s a h e …" at bounding box center [378, 179] width 756 height 358
click at [388, 330] on div at bounding box center [390, 330] width 18 height 17
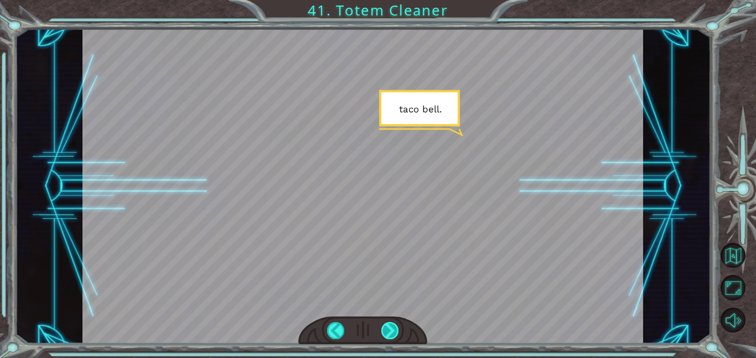
click at [389, 326] on div at bounding box center [390, 330] width 18 height 17
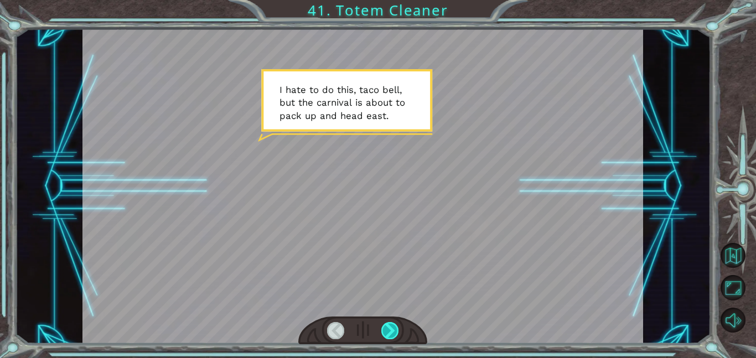
click at [390, 330] on div at bounding box center [390, 330] width 18 height 17
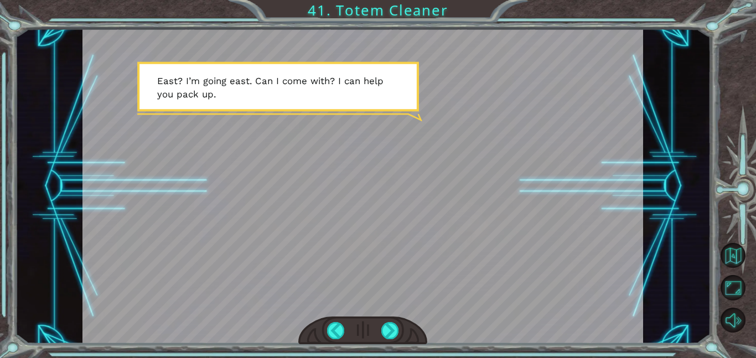
click at [330, 123] on div at bounding box center [362, 186] width 561 height 315
click at [383, 330] on div at bounding box center [390, 330] width 18 height 17
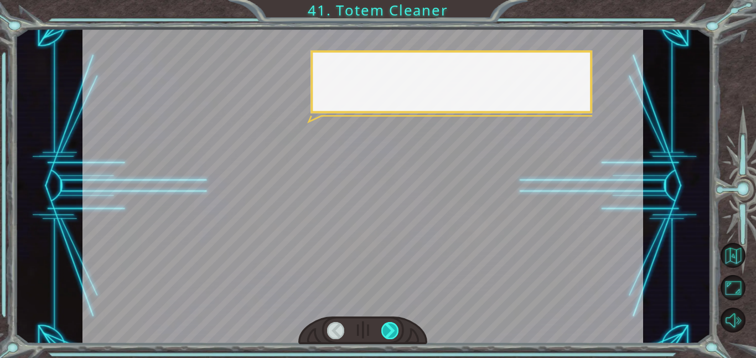
click at [383, 330] on div at bounding box center [390, 330] width 18 height 17
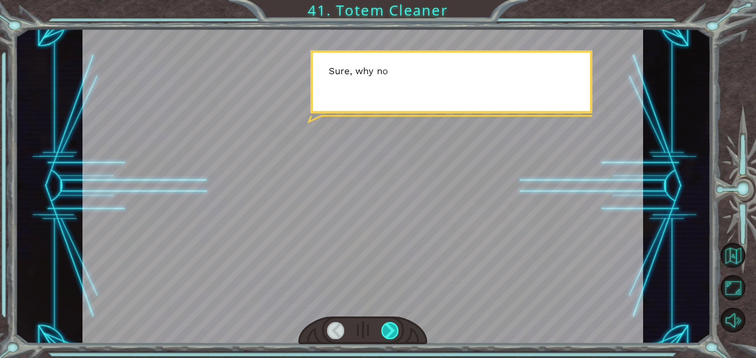
click at [383, 330] on div at bounding box center [390, 330] width 18 height 17
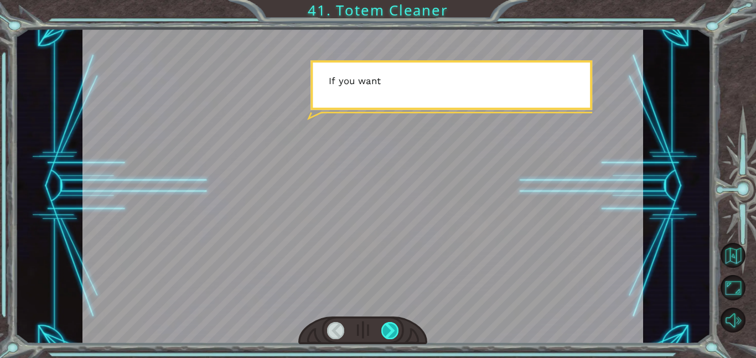
click at [384, 330] on div at bounding box center [390, 330] width 18 height 17
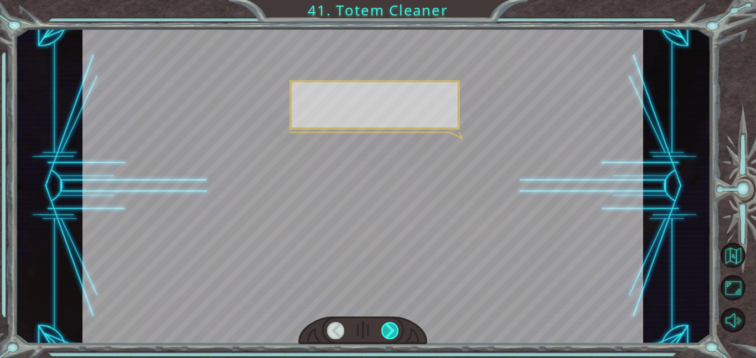
click at [384, 330] on div at bounding box center [390, 330] width 18 height 17
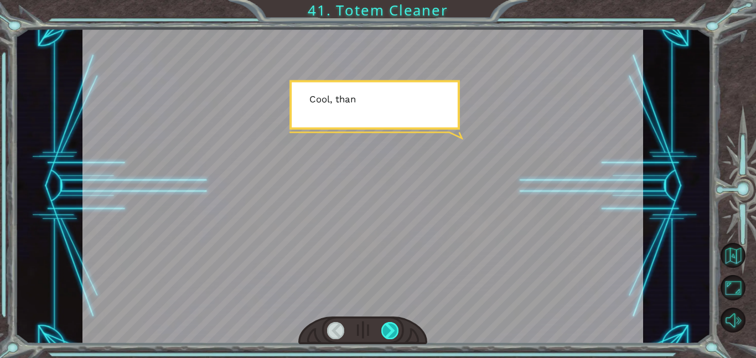
click at [384, 330] on div at bounding box center [390, 330] width 18 height 17
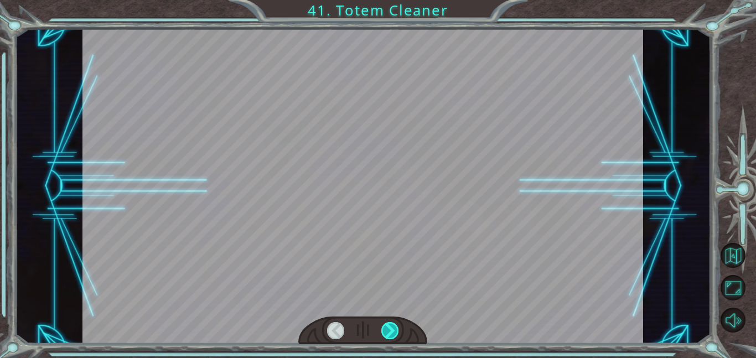
click at [384, 330] on div at bounding box center [390, 330] width 18 height 17
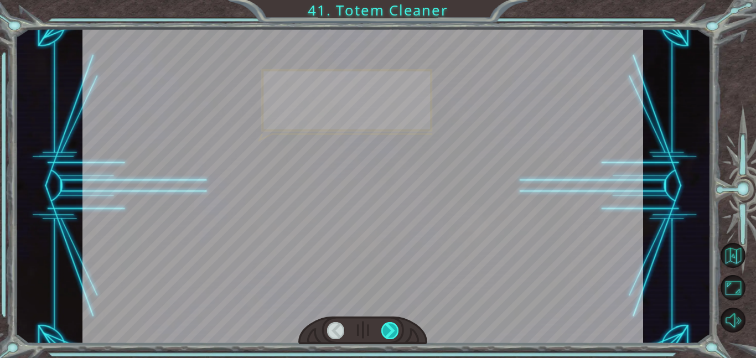
click at [384, 330] on div at bounding box center [390, 330] width 18 height 17
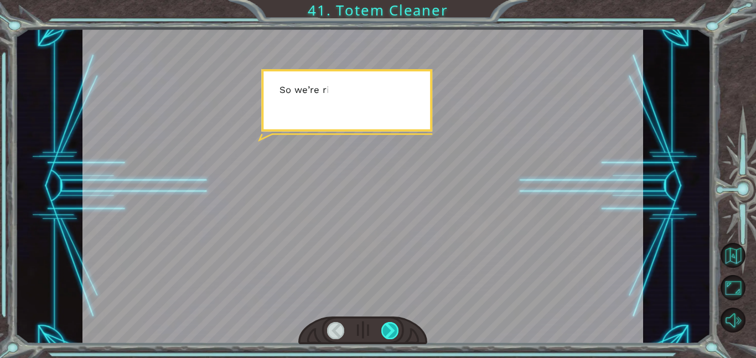
click at [384, 330] on div at bounding box center [390, 330] width 18 height 17
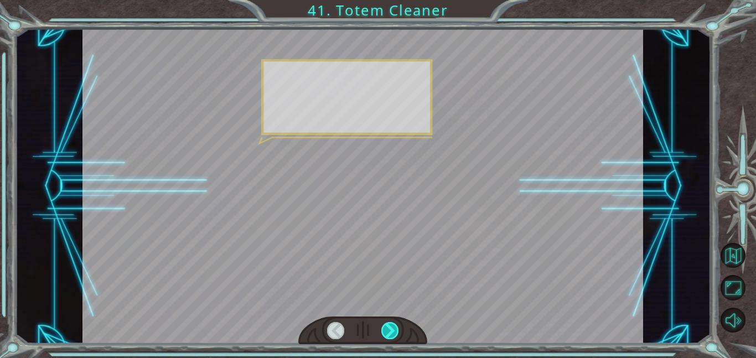
click at [384, 330] on div at bounding box center [390, 330] width 18 height 17
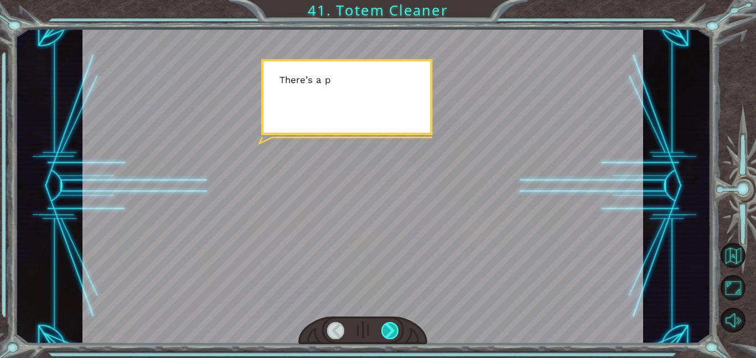
click at [384, 330] on div at bounding box center [390, 330] width 18 height 17
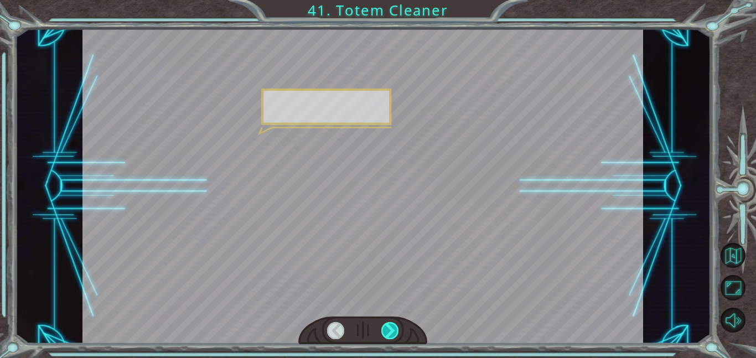
click at [384, 330] on div at bounding box center [390, 330] width 18 height 17
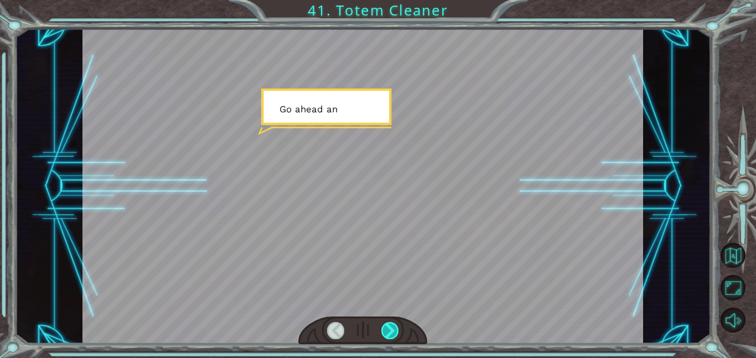
click at [384, 330] on div at bounding box center [390, 330] width 18 height 17
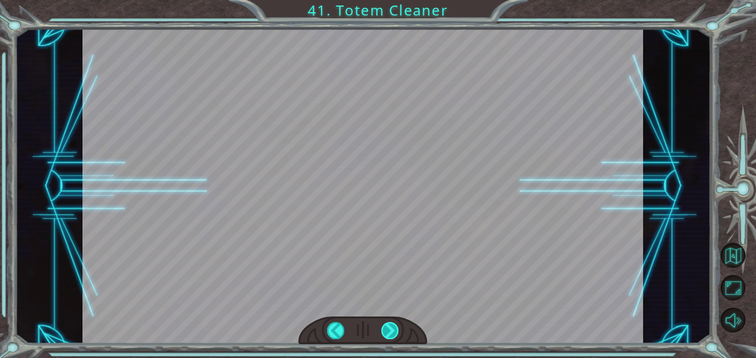
click at [384, 330] on div at bounding box center [390, 330] width 18 height 17
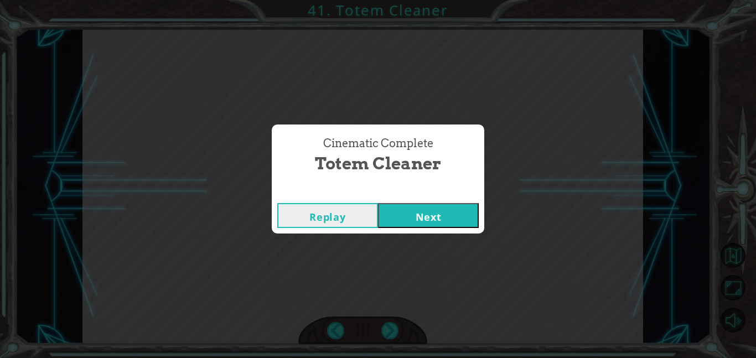
click at [406, 209] on button "Next" at bounding box center [428, 215] width 101 height 25
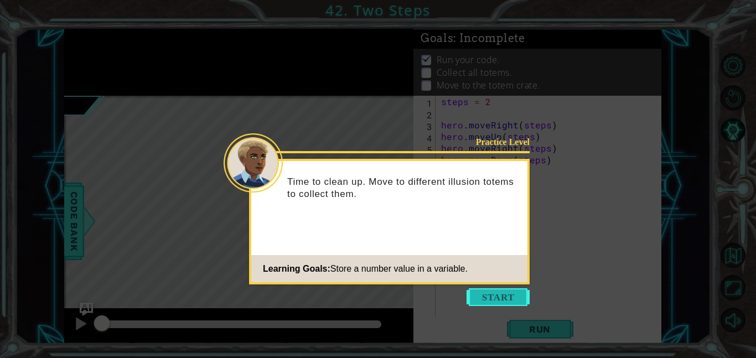
click at [499, 298] on button "Start" at bounding box center [498, 297] width 63 height 18
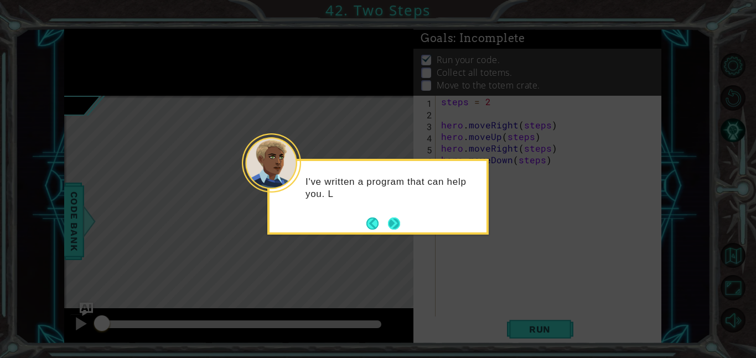
click at [391, 223] on button "Next" at bounding box center [394, 224] width 12 height 12
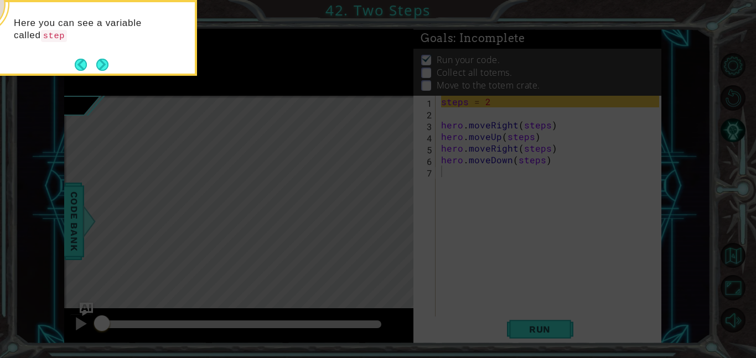
click at [104, 76] on icon at bounding box center [378, 53] width 756 height 609
click at [105, 60] on button "Next" at bounding box center [102, 66] width 13 height 13
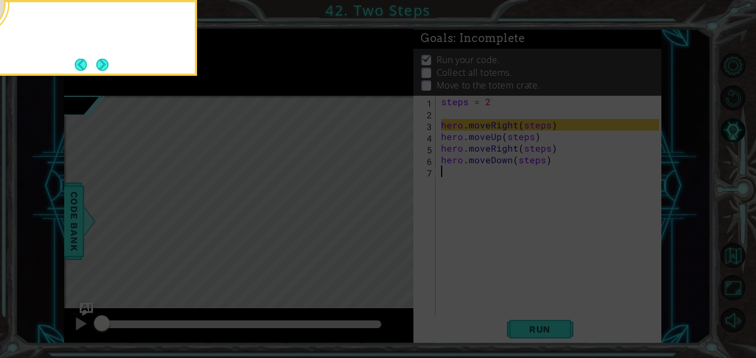
click at [99, 55] on div at bounding box center [86, 38] width 221 height 76
click at [100, 59] on button "Next" at bounding box center [102, 65] width 12 height 12
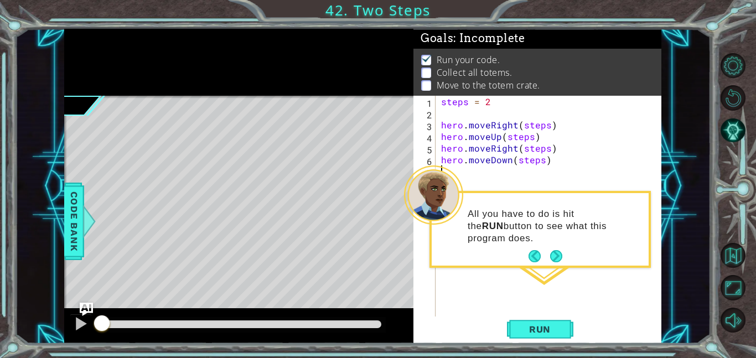
click at [541, 352] on div "1 ההההההההההההההההההההההההההההההההההההההההההההההההההההההההההההההההההההההההההההה…" at bounding box center [378, 179] width 756 height 358
click at [533, 337] on button "Run" at bounding box center [540, 329] width 66 height 25
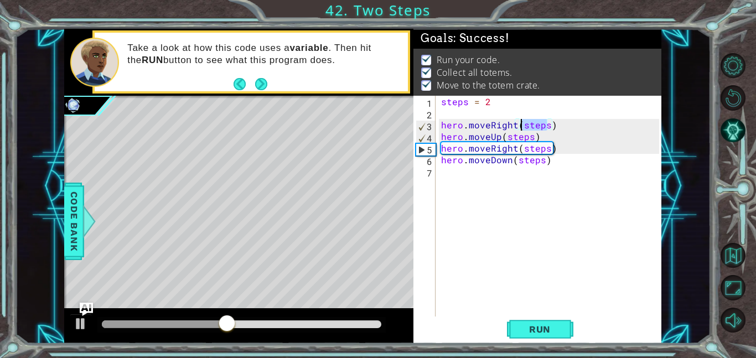
drag, startPoint x: 545, startPoint y: 122, endPoint x: 523, endPoint y: 124, distance: 22.8
click at [523, 124] on div "steps = 2 hero . moveRight ( steps ) hero . moveUp ( steps ) hero . moveRight (…" at bounding box center [552, 218] width 226 height 244
type textarea "hero.moveRight(steps)"
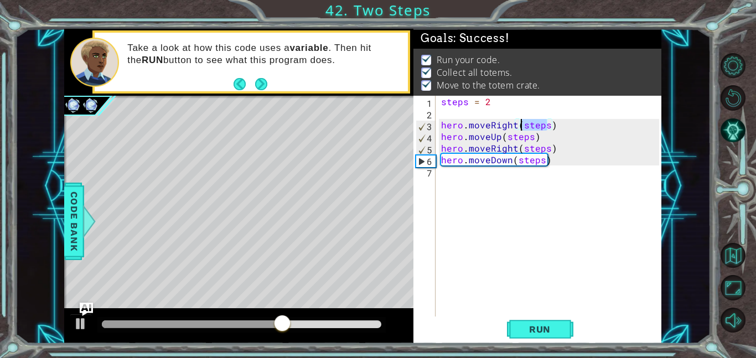
click at [572, 207] on div "steps = 2 hero . moveRight ( steps ) hero . moveUp ( steps ) hero . moveRight (…" at bounding box center [552, 218] width 226 height 244
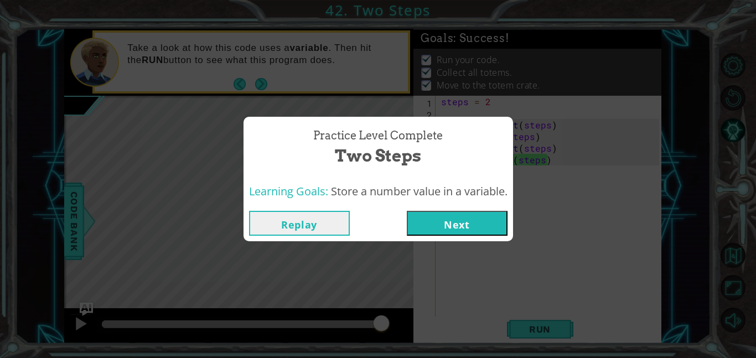
click at [450, 228] on button "Next" at bounding box center [457, 223] width 101 height 25
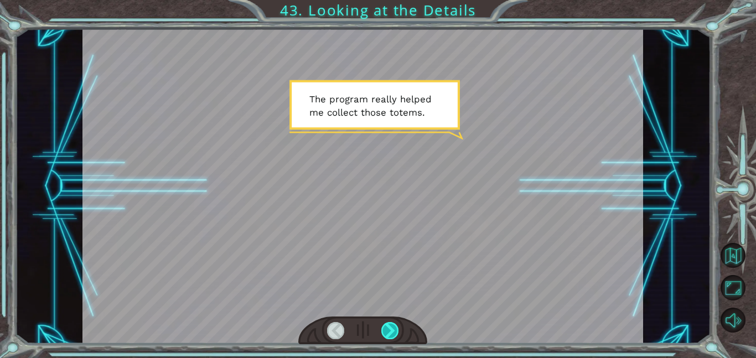
click at [385, 322] on div at bounding box center [390, 330] width 18 height 17
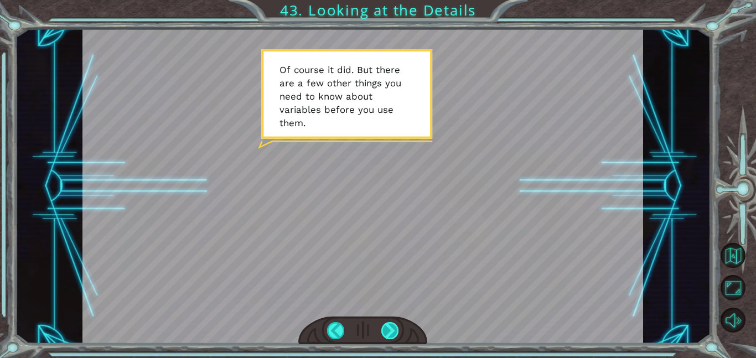
click at [385, 322] on div at bounding box center [390, 330] width 18 height 17
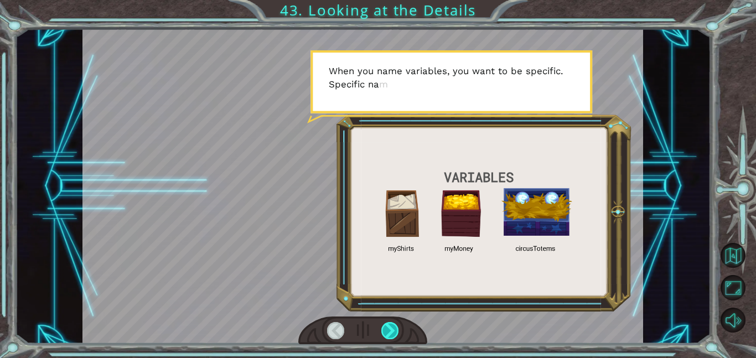
click at [385, 322] on div at bounding box center [390, 330] width 18 height 17
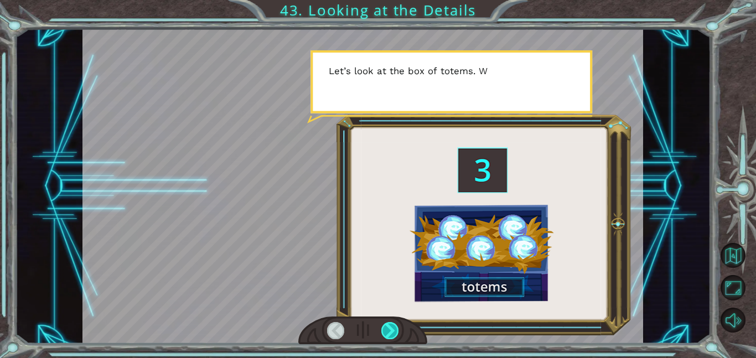
click at [385, 322] on div at bounding box center [390, 330] width 18 height 17
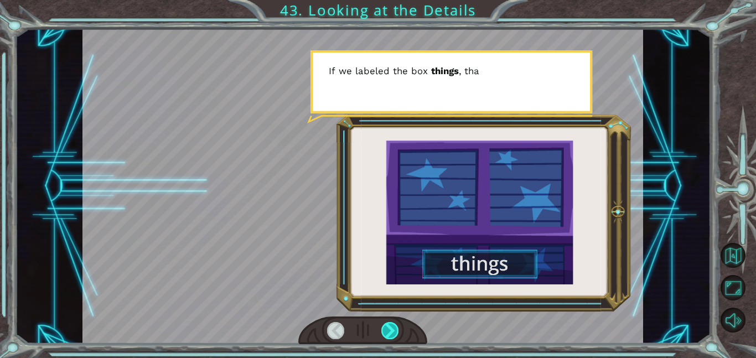
click at [385, 322] on div at bounding box center [390, 330] width 18 height 17
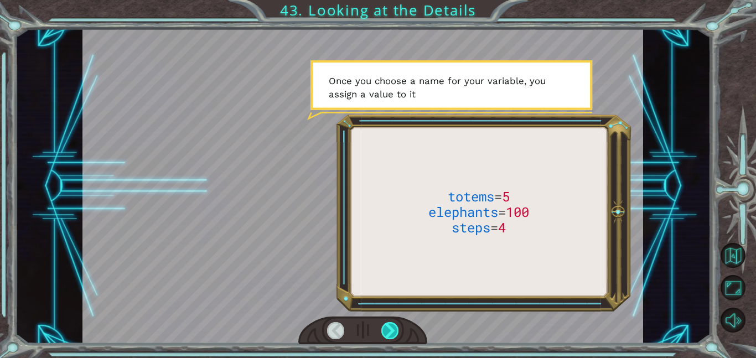
click at [385, 322] on div at bounding box center [390, 330] width 18 height 17
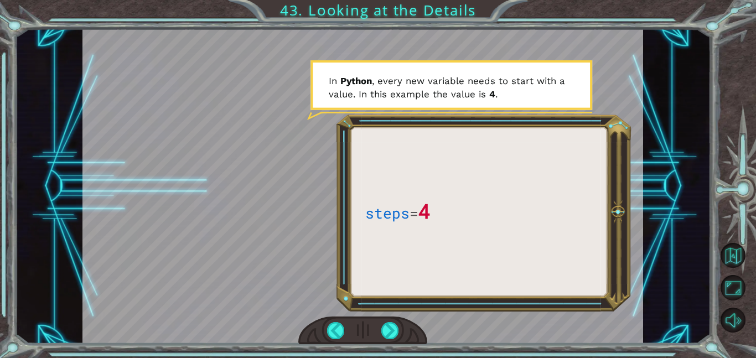
click at [389, 340] on div at bounding box center [362, 331] width 129 height 28
click at [391, 335] on div at bounding box center [390, 330] width 18 height 17
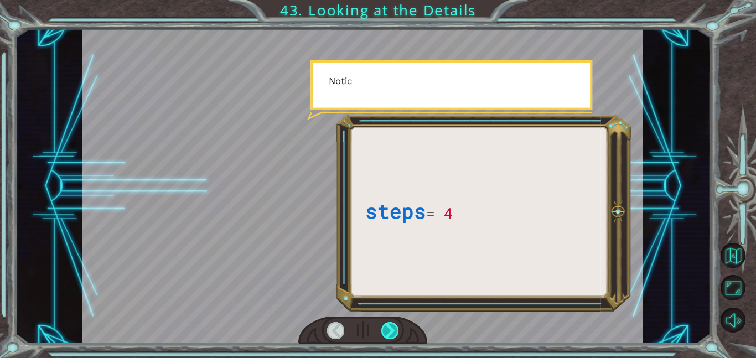
click at [391, 335] on div at bounding box center [390, 330] width 18 height 17
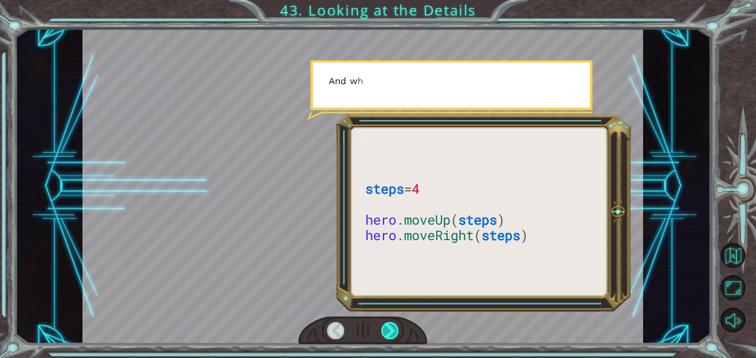
click at [391, 335] on div at bounding box center [390, 330] width 18 height 17
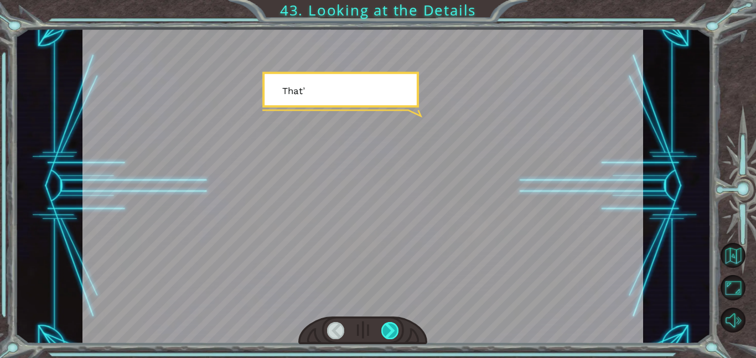
click at [391, 335] on div at bounding box center [390, 330] width 18 height 17
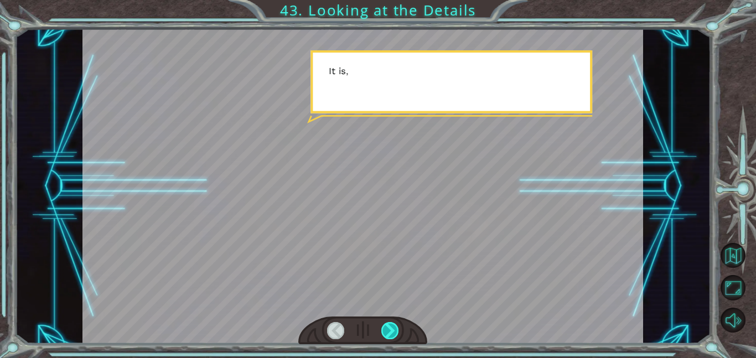
click at [391, 335] on div at bounding box center [390, 330] width 18 height 17
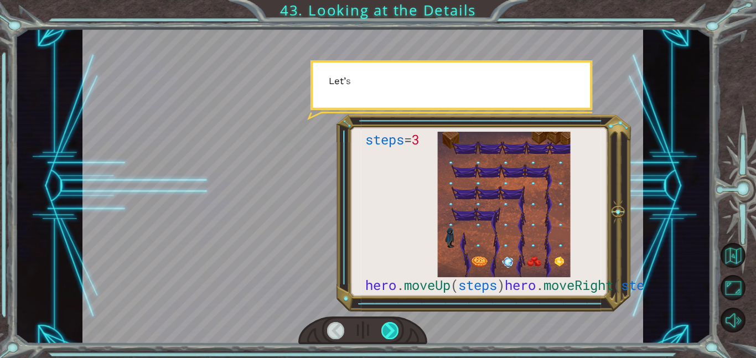
click at [391, 335] on div at bounding box center [390, 330] width 18 height 17
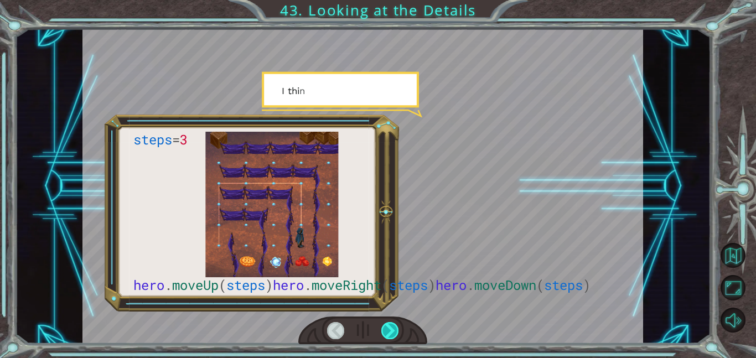
click at [391, 335] on div at bounding box center [390, 330] width 18 height 17
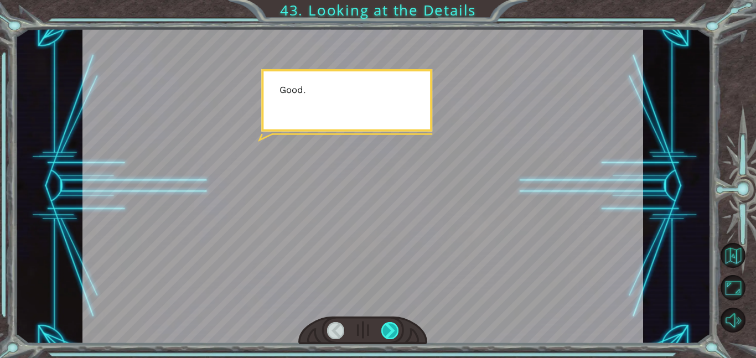
click at [391, 335] on div at bounding box center [390, 330] width 18 height 17
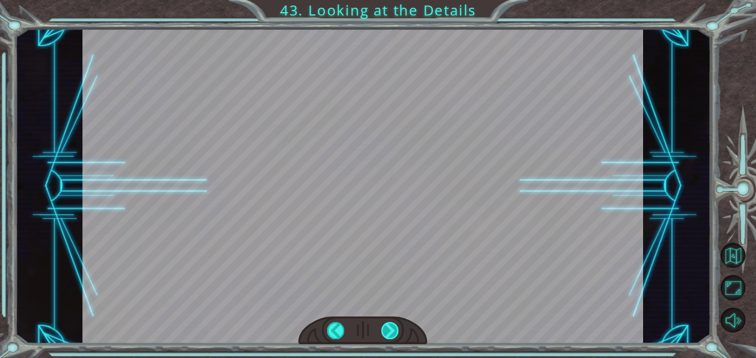
click at [391, 335] on div at bounding box center [390, 330] width 18 height 17
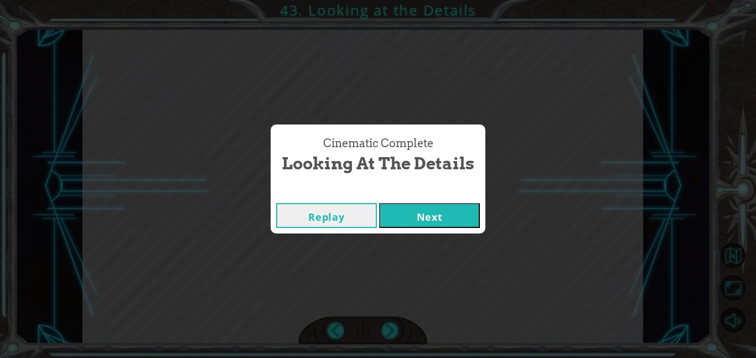
click at [394, 219] on button "Next" at bounding box center [429, 215] width 101 height 25
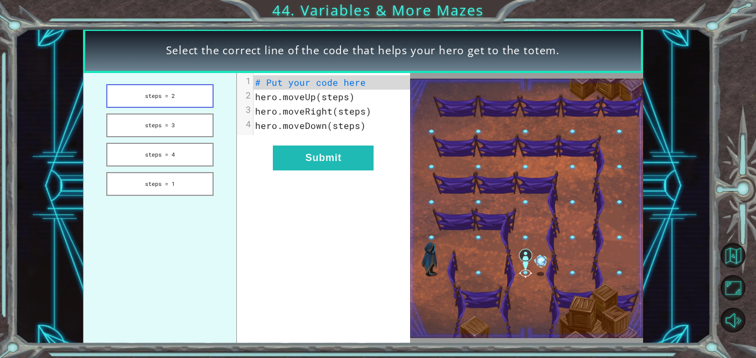
click at [107, 101] on button "steps = 2" at bounding box center [159, 96] width 107 height 24
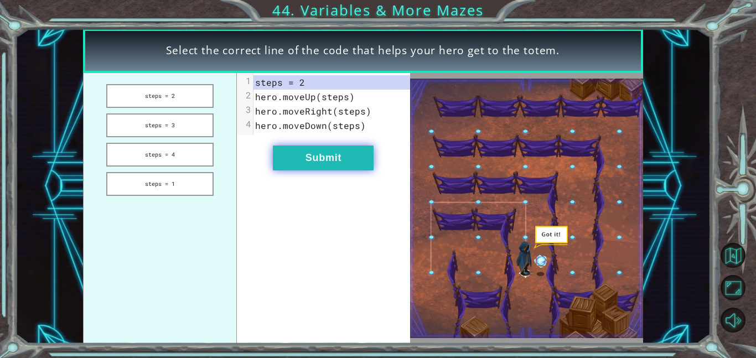
click at [357, 158] on button "Submit" at bounding box center [323, 158] width 101 height 25
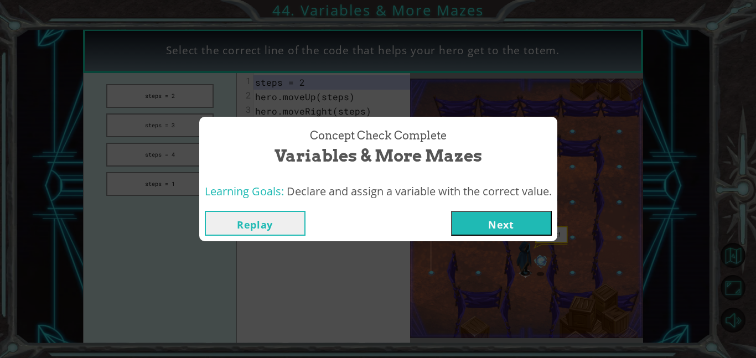
click at [475, 222] on button "Next" at bounding box center [501, 223] width 101 height 25
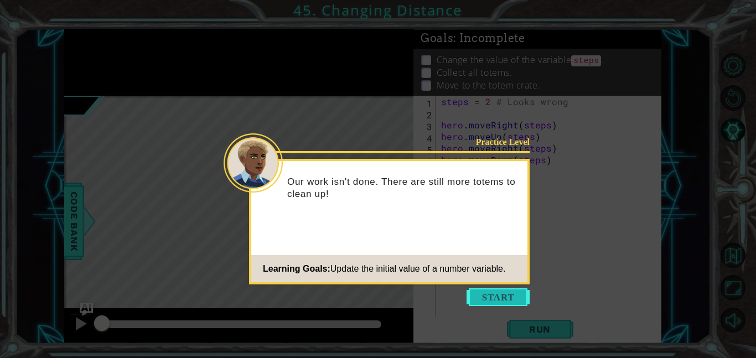
click at [504, 295] on button "Start" at bounding box center [498, 297] width 63 height 18
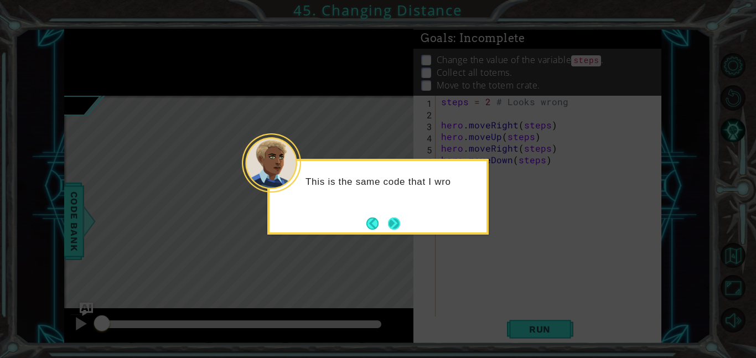
click at [397, 218] on button "Next" at bounding box center [394, 224] width 12 height 12
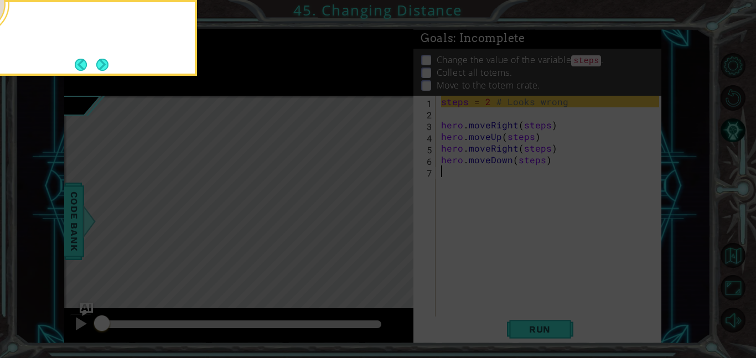
click at [397, 218] on icon at bounding box center [378, 53] width 756 height 609
click at [102, 56] on footer at bounding box center [92, 64] width 34 height 17
click at [102, 59] on button "Next" at bounding box center [102, 65] width 12 height 12
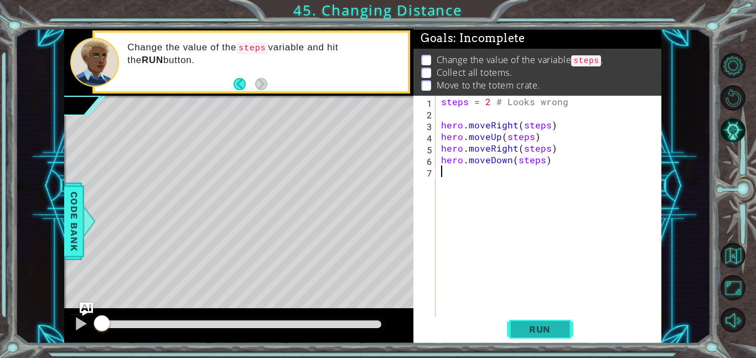
click at [528, 337] on button "Run" at bounding box center [540, 329] width 66 height 25
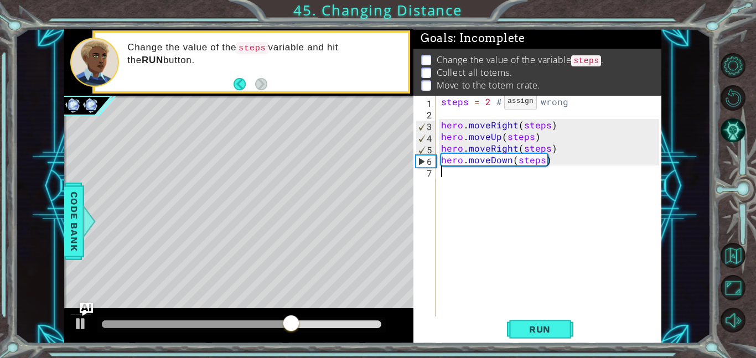
click at [485, 101] on div "steps = 2 # Looks wrong hero . moveRight ( steps ) hero . moveUp ( steps ) hero…" at bounding box center [552, 218] width 226 height 244
click at [489, 99] on div "steps = 2 # Looks wrong hero . moveRight ( steps ) hero . moveUp ( steps ) hero…" at bounding box center [552, 218] width 226 height 244
type textarea "steps = 1 # Looks wrong"
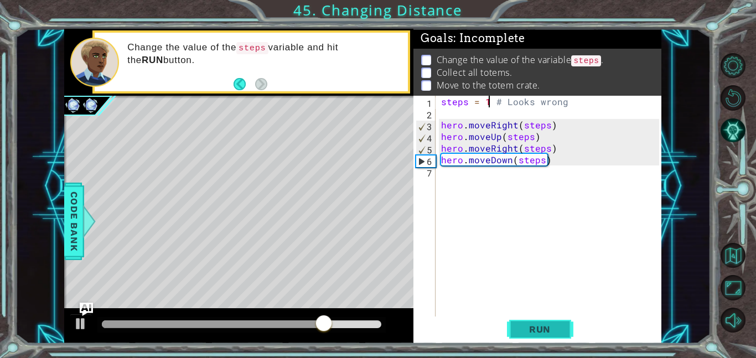
click at [544, 332] on span "Run" at bounding box center [540, 329] width 44 height 11
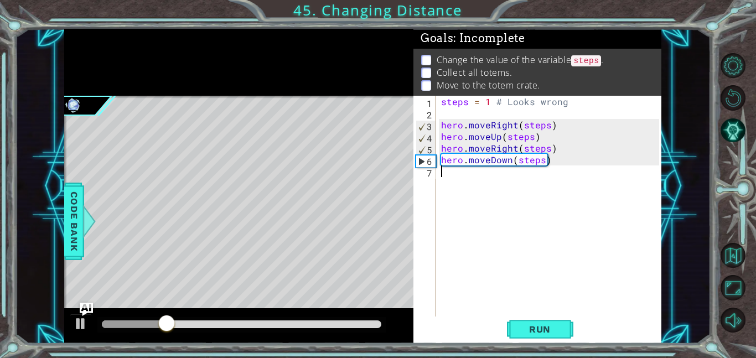
click at [487, 178] on div "steps = 1 # Looks wrong hero . moveRight ( steps ) hero . moveUp ( steps ) hero…" at bounding box center [552, 218] width 226 height 244
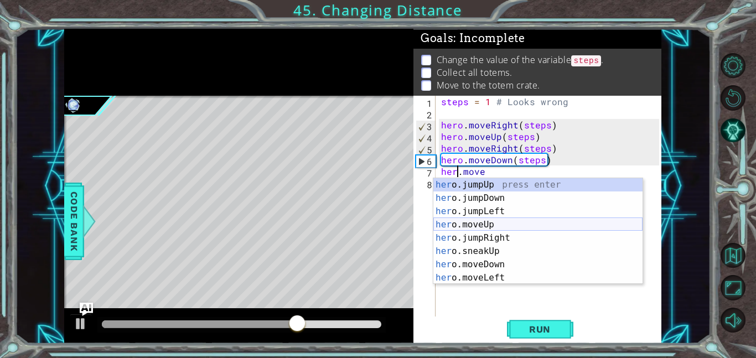
click at [524, 225] on div "her o.jumpUp press enter her o.jumpDown press enter her o.jumpLeft press enter …" at bounding box center [537, 244] width 209 height 133
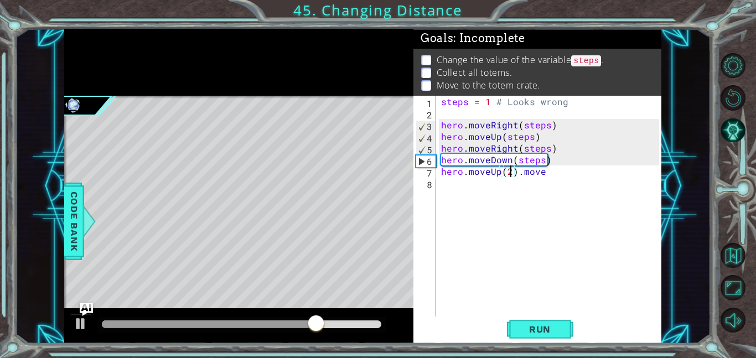
scroll to position [0, 4]
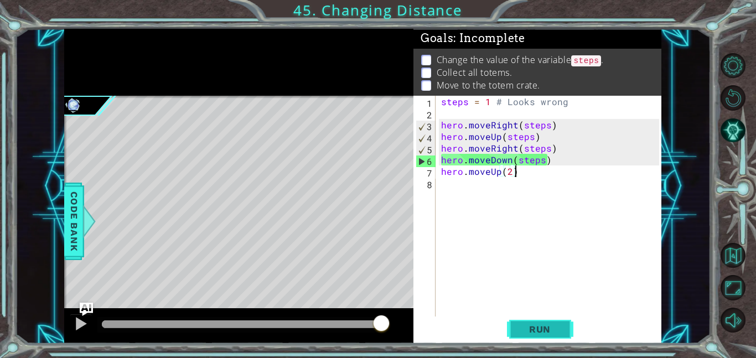
type textarea "hero.moveUp(2)"
click at [524, 318] on button "Run" at bounding box center [540, 329] width 66 height 25
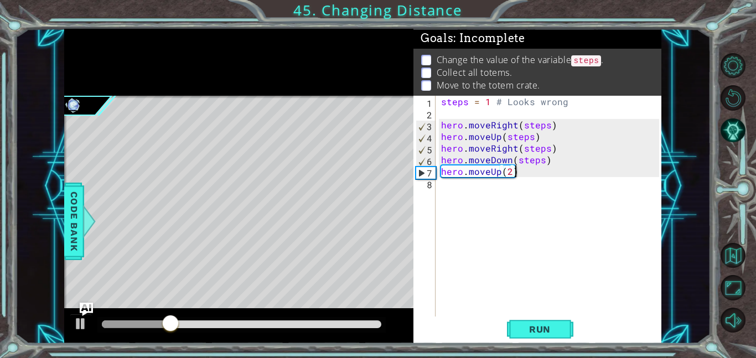
click at [451, 186] on div "steps = 1 # Looks wrong hero . moveRight ( steps ) hero . moveUp ( steps ) hero…" at bounding box center [552, 218] width 226 height 244
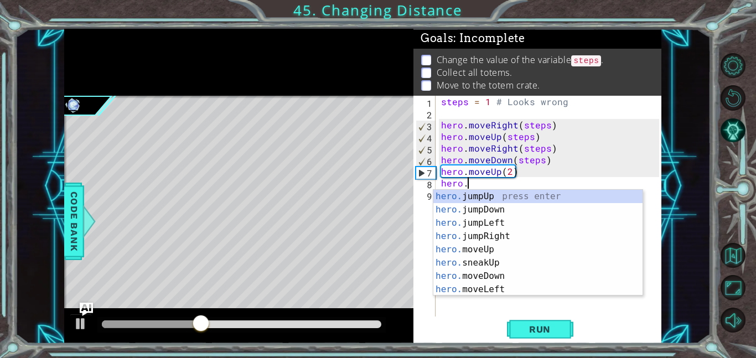
scroll to position [0, 1]
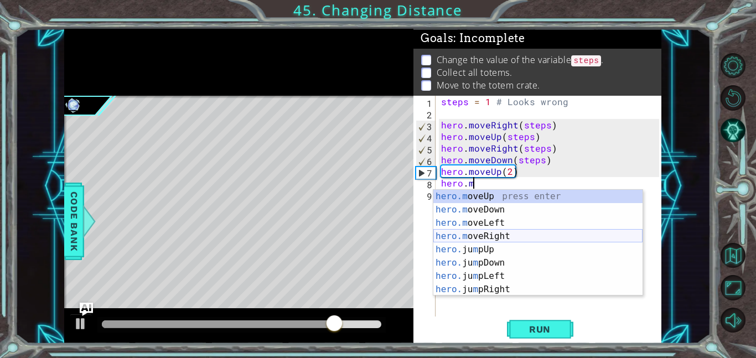
click at [493, 233] on div "hero.m oveUp press enter hero.m oveDown press enter hero.m oveLeft press enter …" at bounding box center [537, 256] width 209 height 133
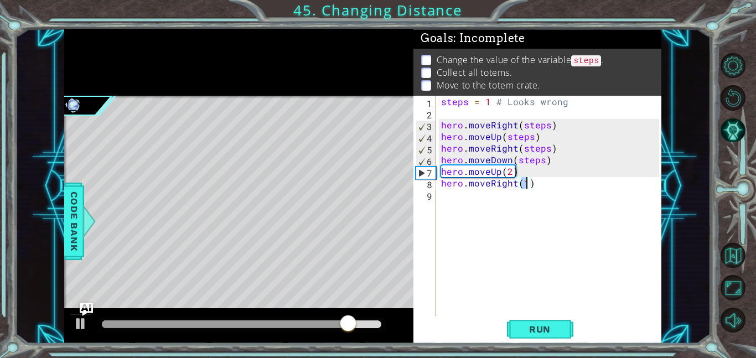
type textarea "hero.moveRight(2)"
click at [461, 198] on div "steps = 1 # Looks wrong hero . moveRight ( steps ) hero . moveUp ( steps ) hero…" at bounding box center [552, 218] width 226 height 244
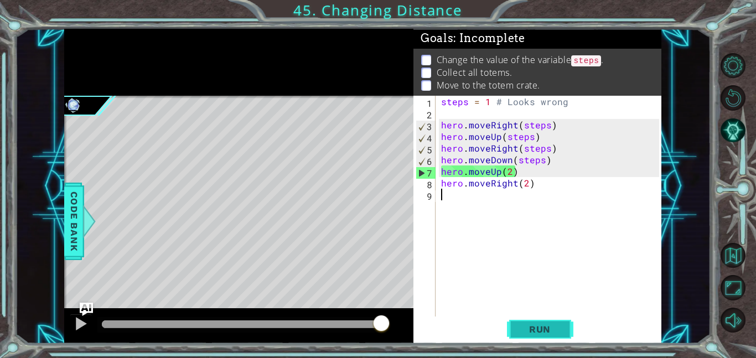
click at [531, 322] on button "Run" at bounding box center [540, 329] width 66 height 25
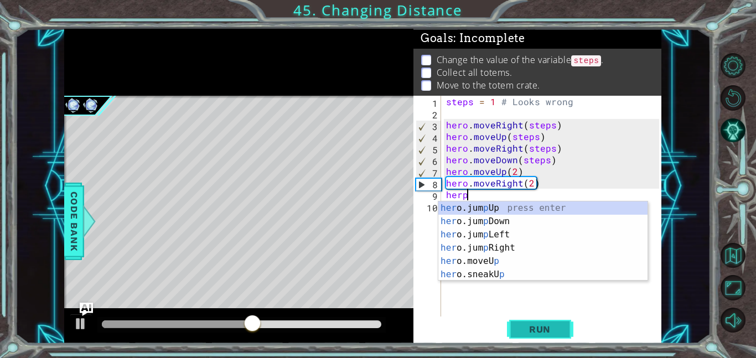
scroll to position [0, 1]
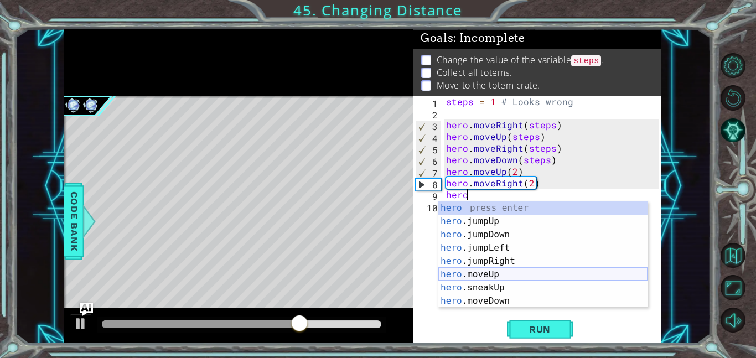
click at [566, 273] on div "hero press enter hero .jumpUp press enter hero .jumpDown press enter hero .jump…" at bounding box center [542, 268] width 209 height 133
type textarea "hero.moveUp(1)"
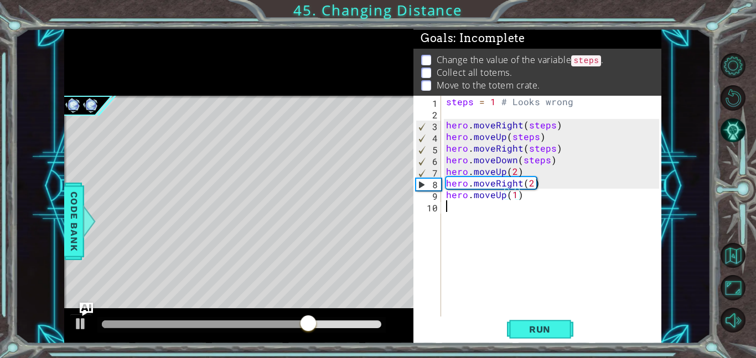
click at [490, 208] on div "steps = 1 # Looks wrong hero . moveRight ( steps ) hero . moveUp ( steps ) hero…" at bounding box center [554, 218] width 221 height 244
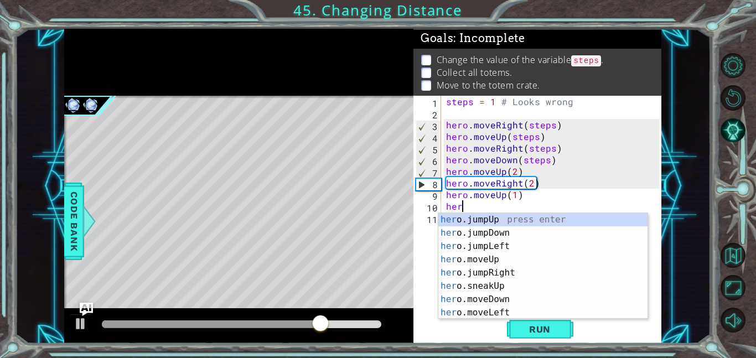
type textarea "hero"
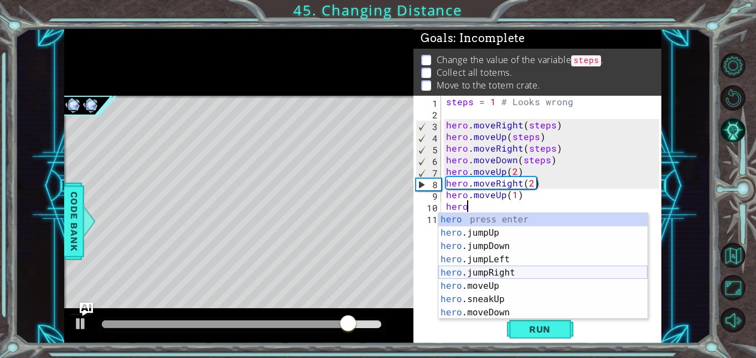
click at [520, 275] on div "hero press enter hero .jumpUp press enter hero .jumpDown press enter hero .jump…" at bounding box center [542, 279] width 209 height 133
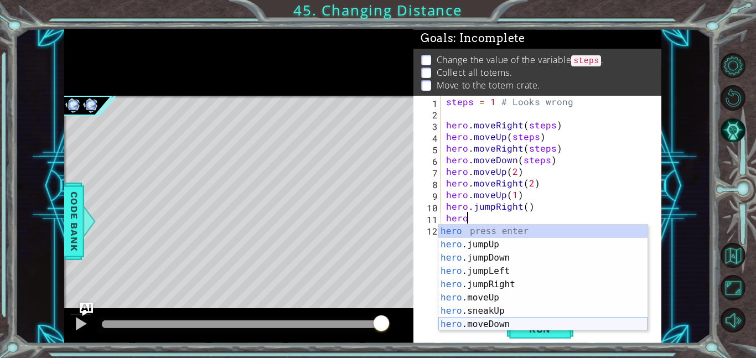
click at [533, 323] on div "hero press enter hero .jumpUp press enter hero .jumpDown press enter hero .jump…" at bounding box center [542, 291] width 209 height 133
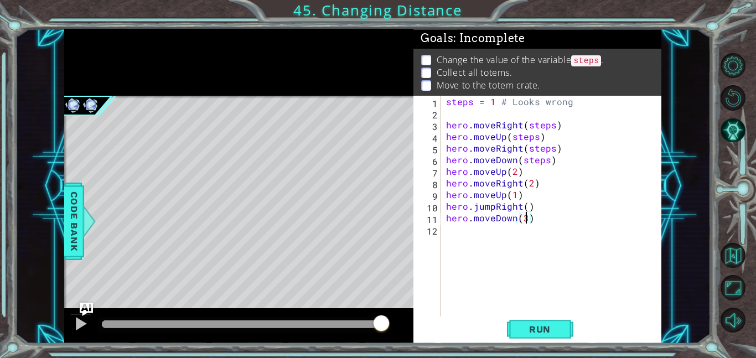
scroll to position [0, 4]
type textarea "hero.moveDown(3)"
click at [546, 326] on span "Run" at bounding box center [540, 329] width 44 height 11
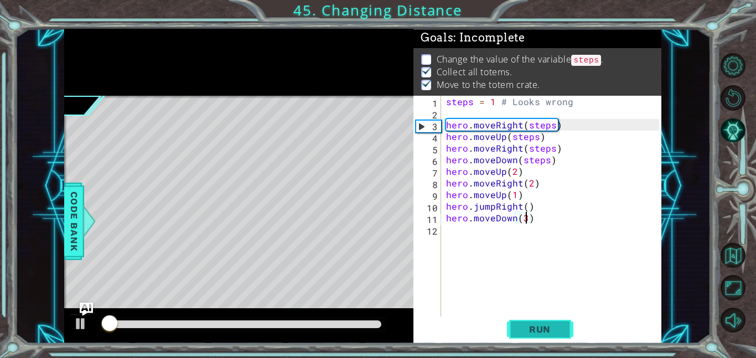
scroll to position [1, 0]
